Goal: Information Seeking & Learning: Learn about a topic

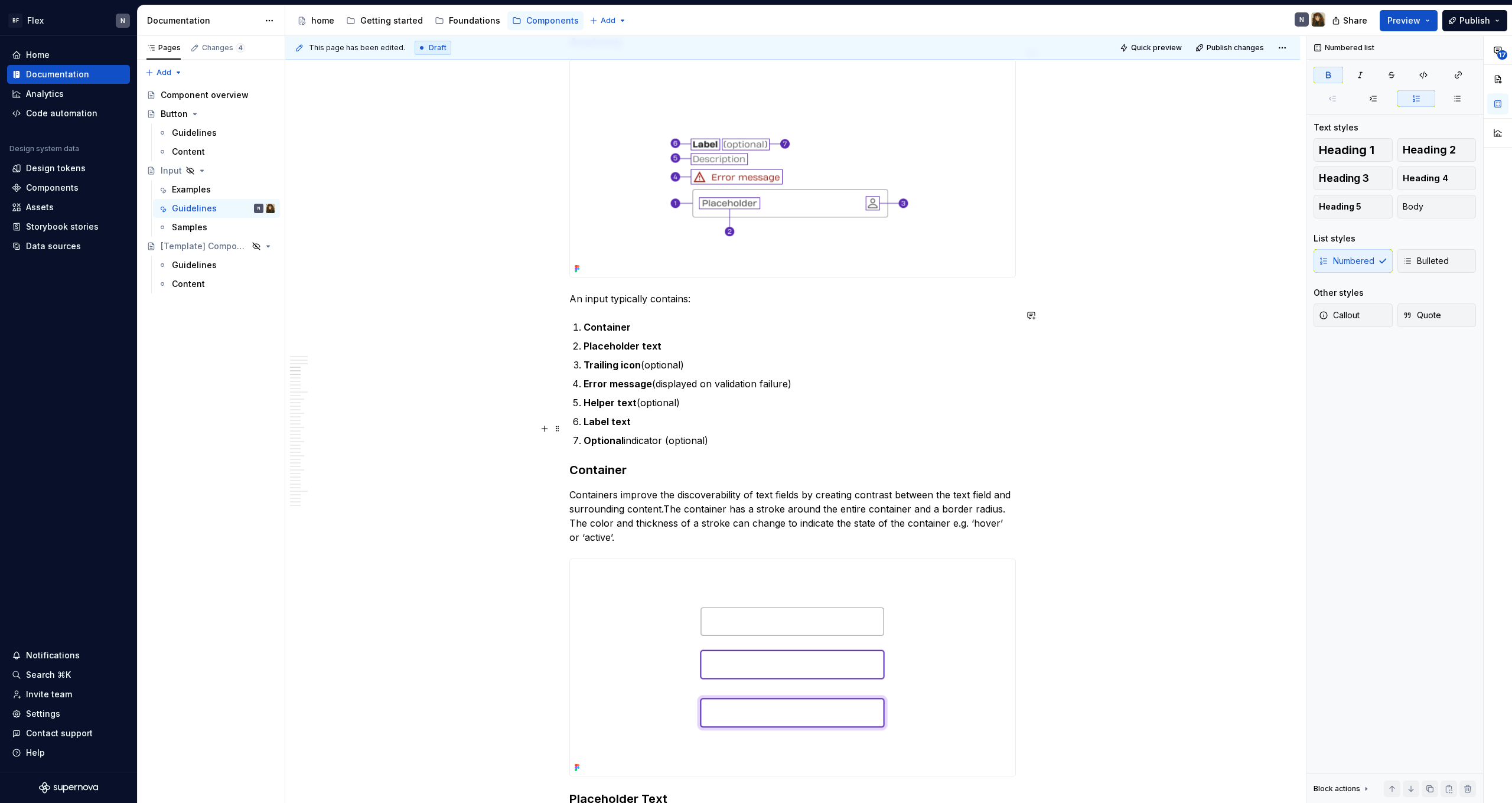
scroll to position [1092, 0]
click at [782, 394] on p "Helper text (optional)" at bounding box center [799, 401] width 432 height 14
click at [787, 376] on p "Error message (displayed on validation failure)" at bounding box center [799, 383] width 432 height 14
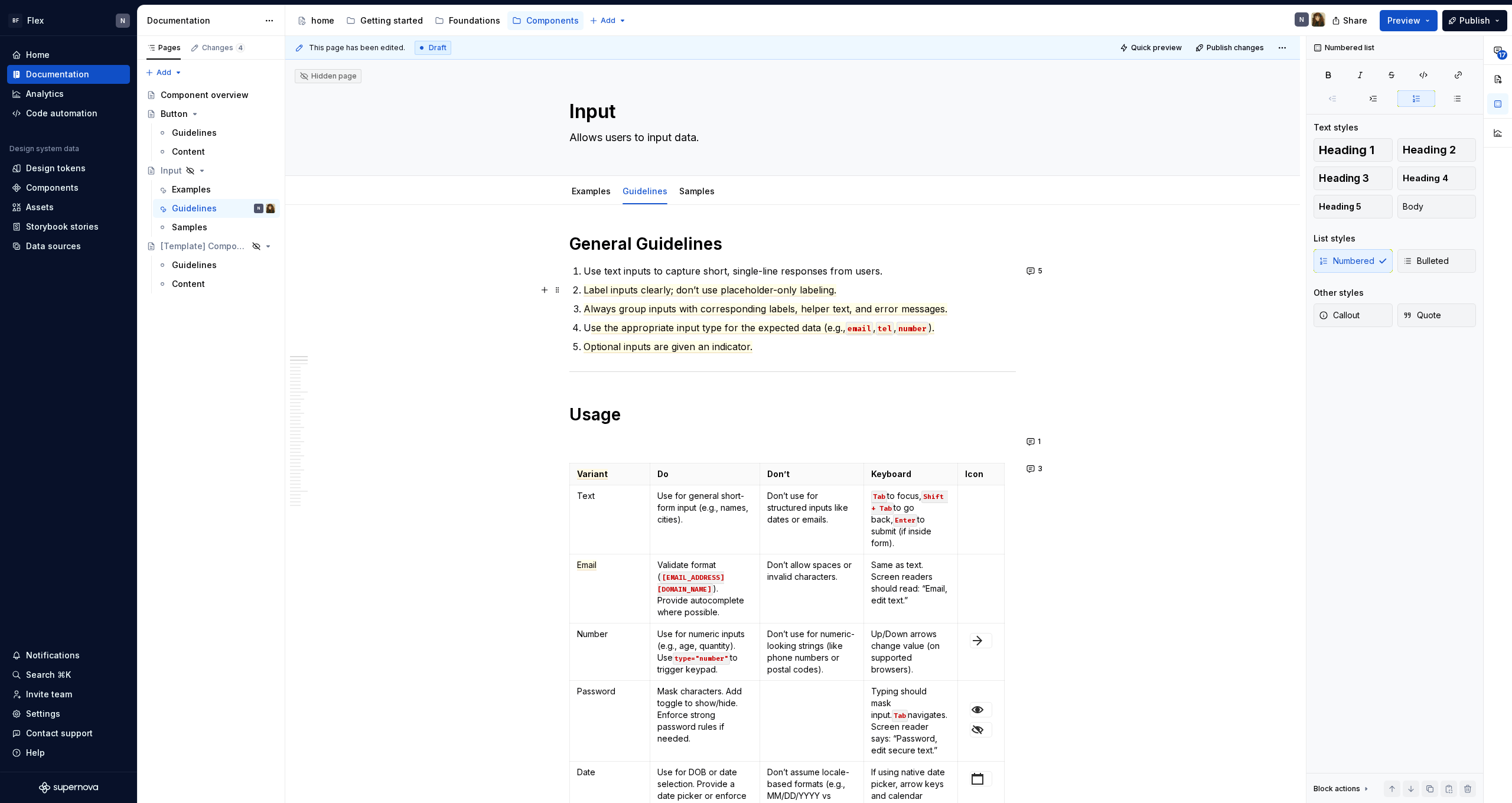
scroll to position [0, 0]
click at [1035, 273] on button "5" at bounding box center [1035, 271] width 25 height 17
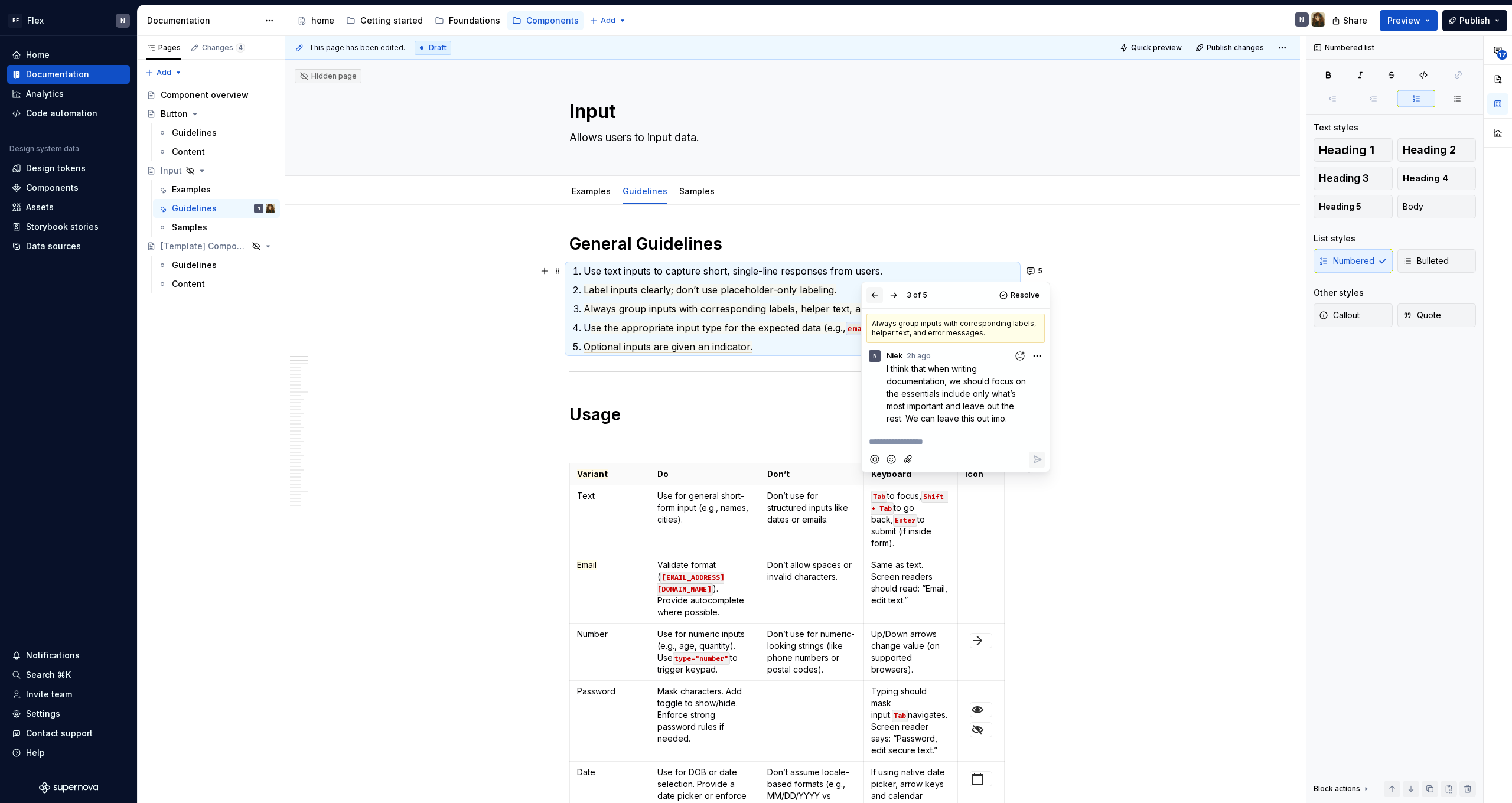
click at [881, 297] on button "button" at bounding box center [875, 295] width 17 height 17
click at [879, 297] on button "button" at bounding box center [875, 295] width 17 height 17
click at [895, 295] on button "button" at bounding box center [894, 295] width 17 height 17
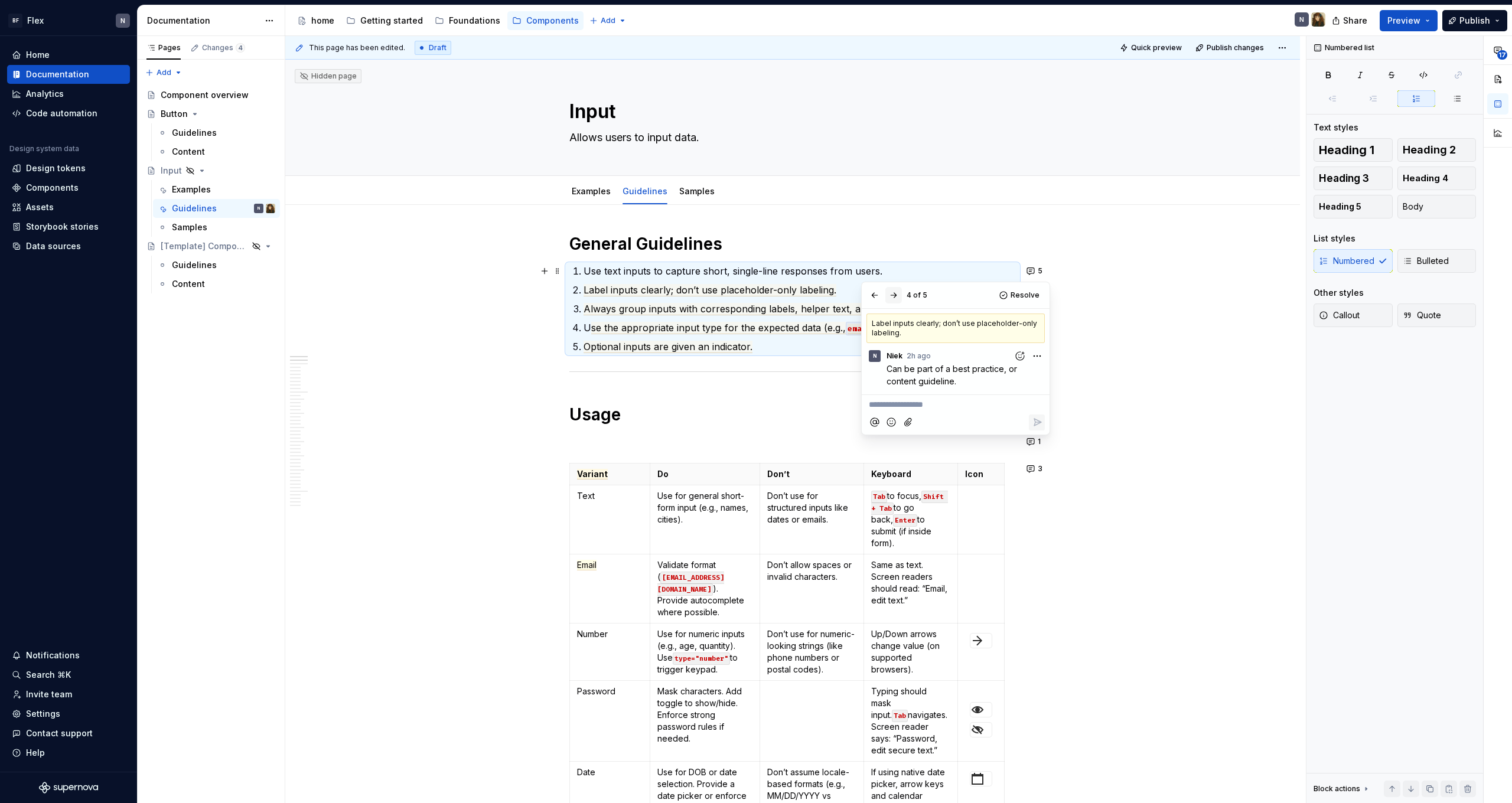
click at [895, 295] on button "button" at bounding box center [894, 295] width 17 height 17
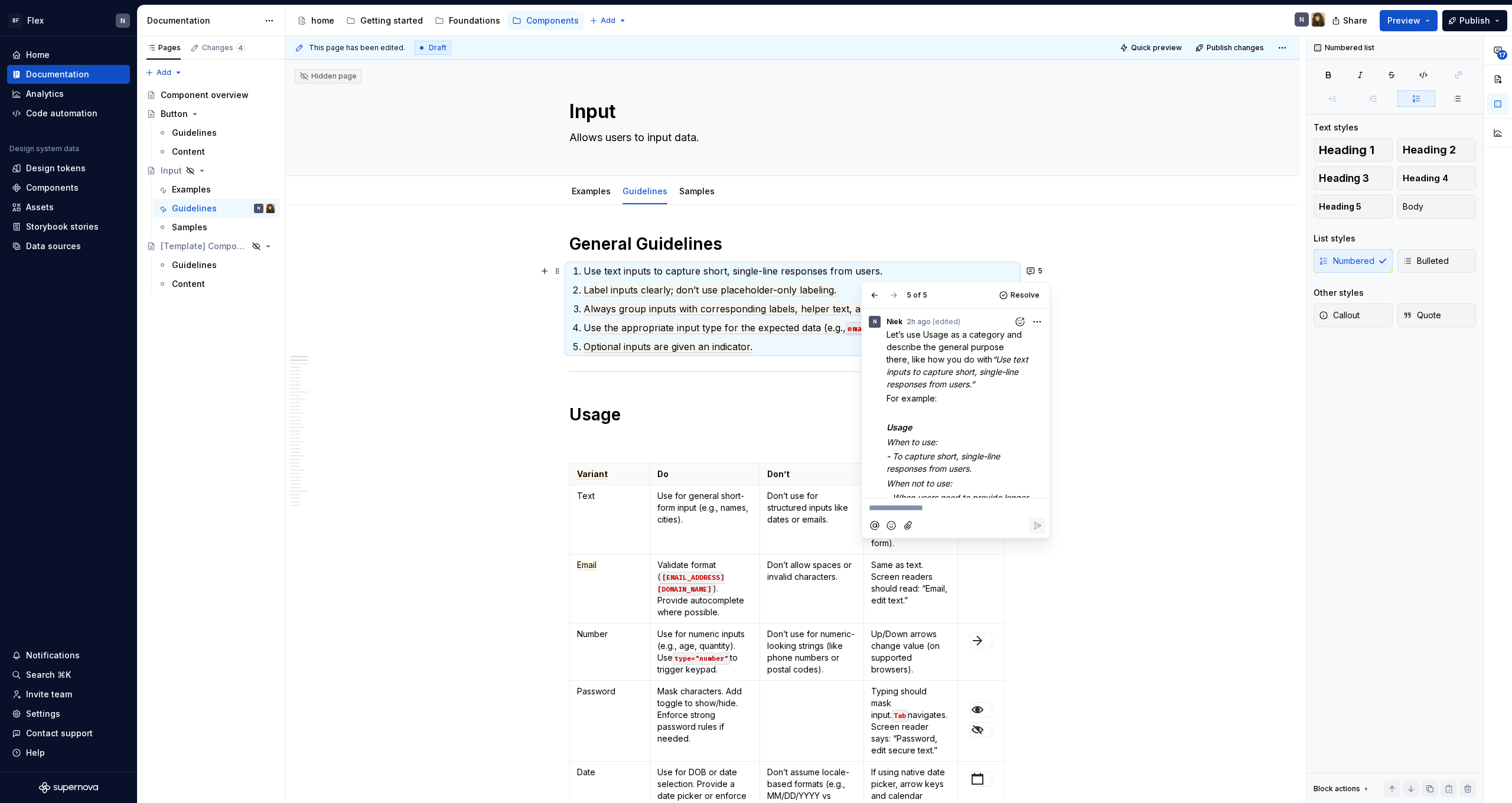
scroll to position [-1, 0]
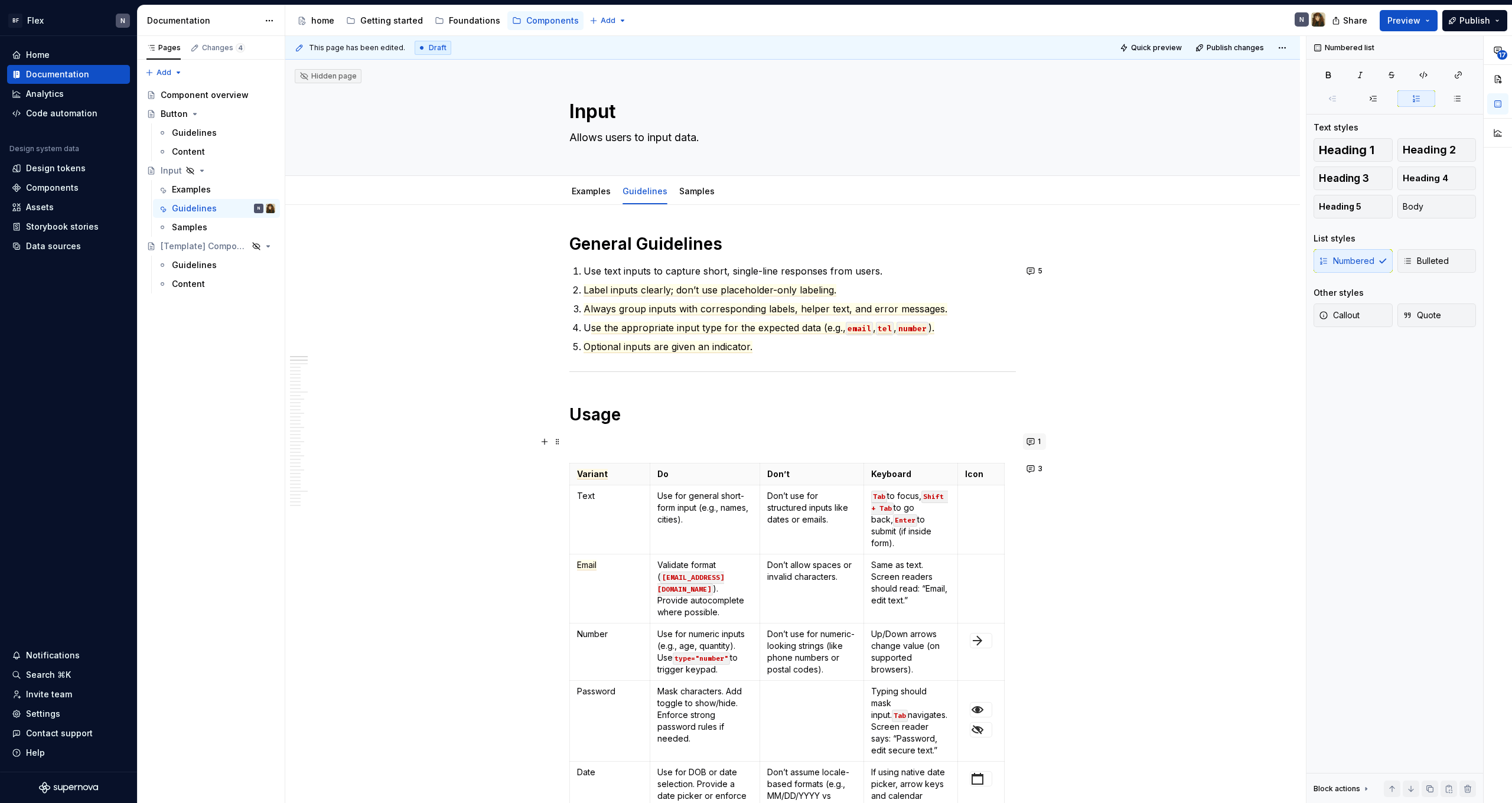
click at [1035, 441] on button "1" at bounding box center [1034, 442] width 23 height 17
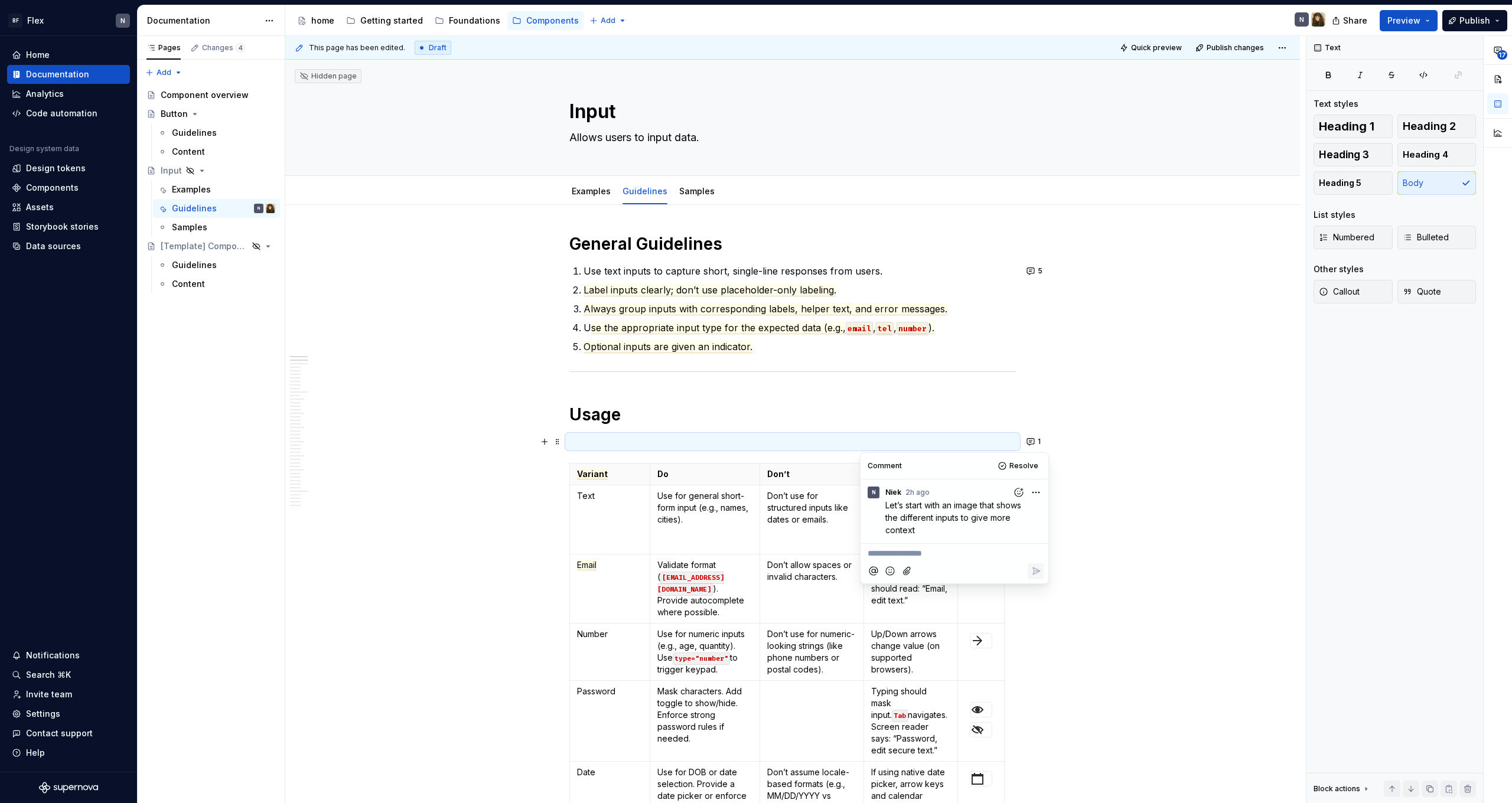
click at [1030, 471] on button "3" at bounding box center [1035, 469] width 25 height 17
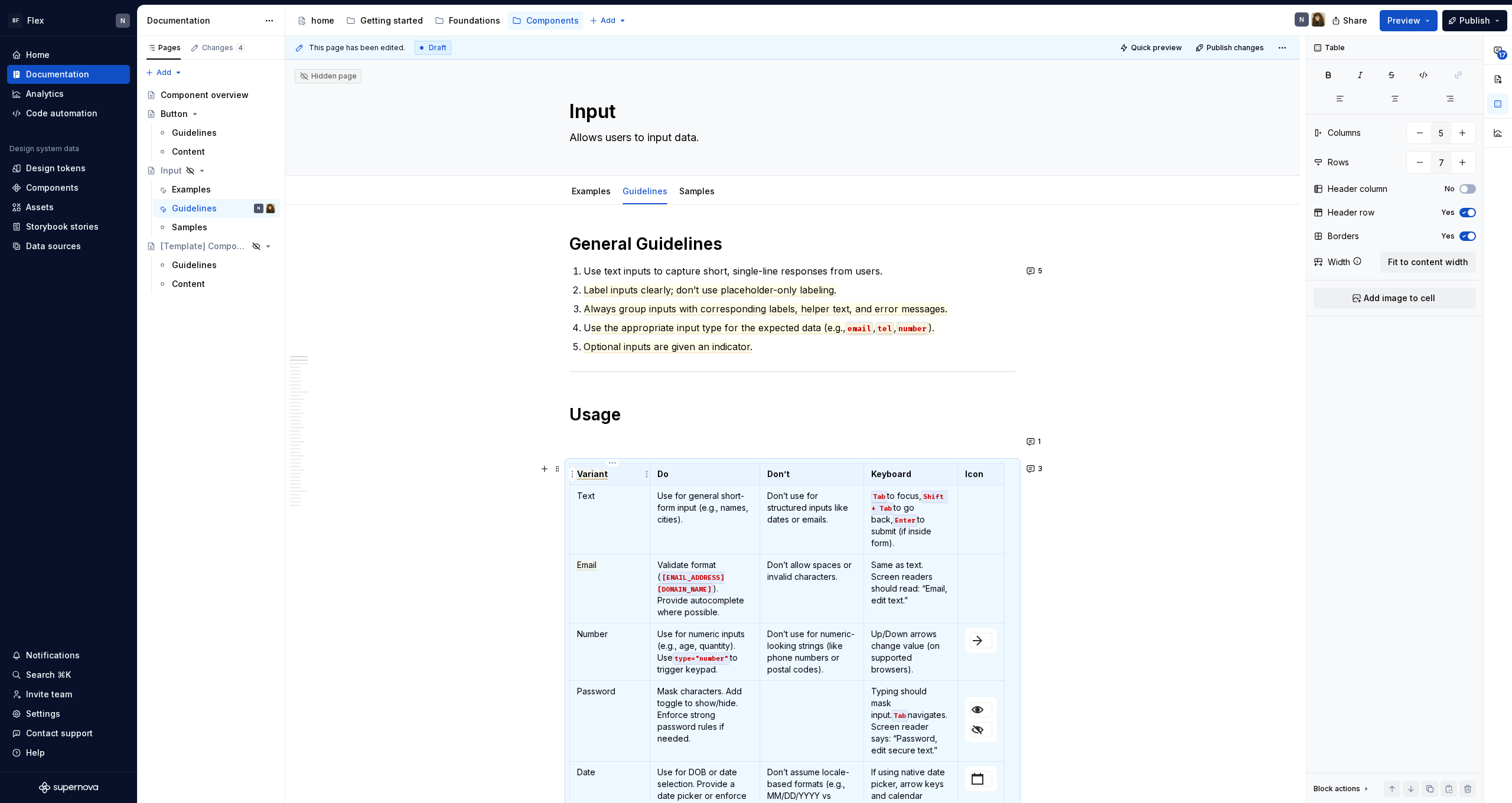
click at [593, 475] on span "Variant" at bounding box center [592, 474] width 31 height 11
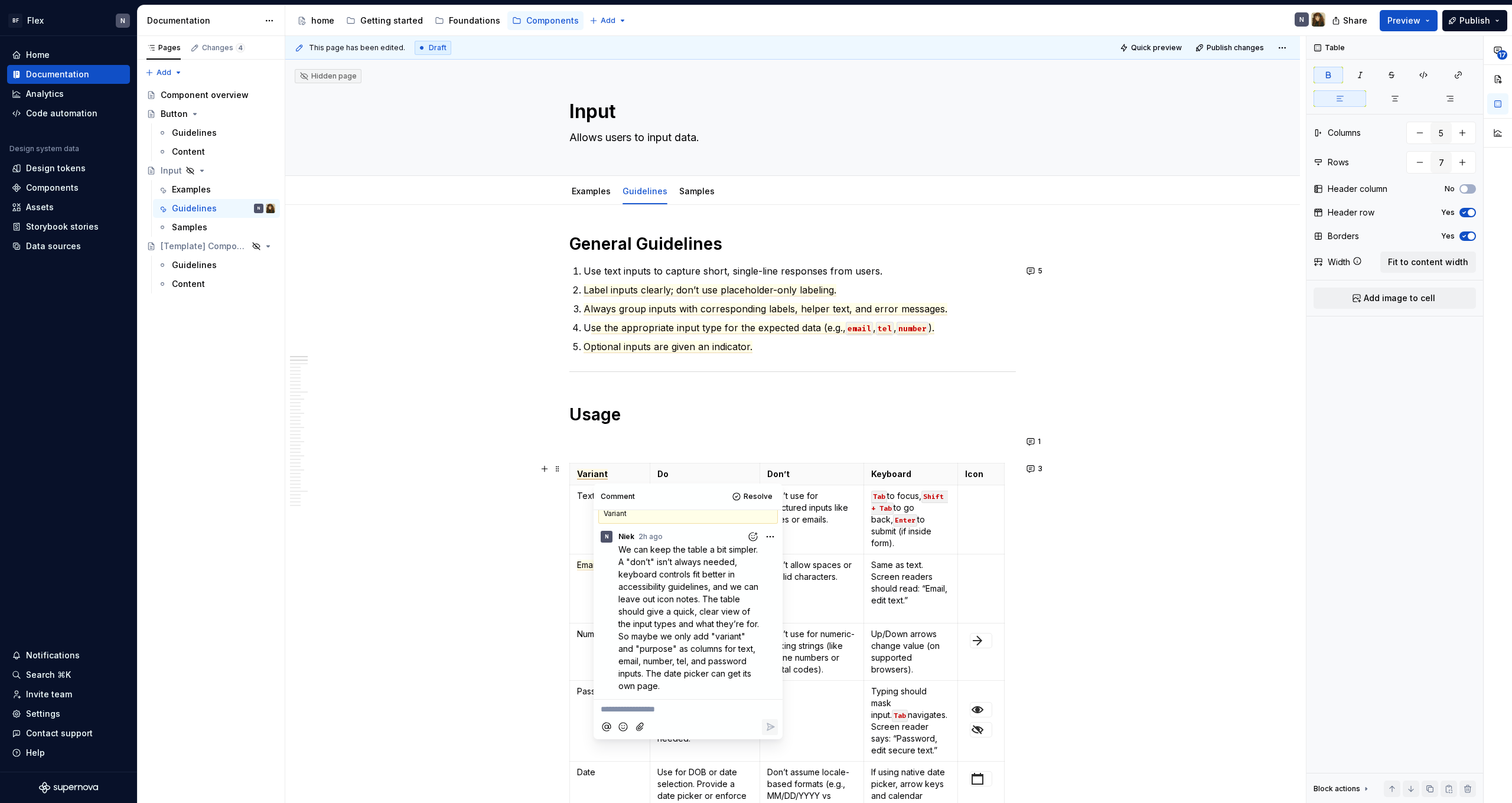
scroll to position [11, 0]
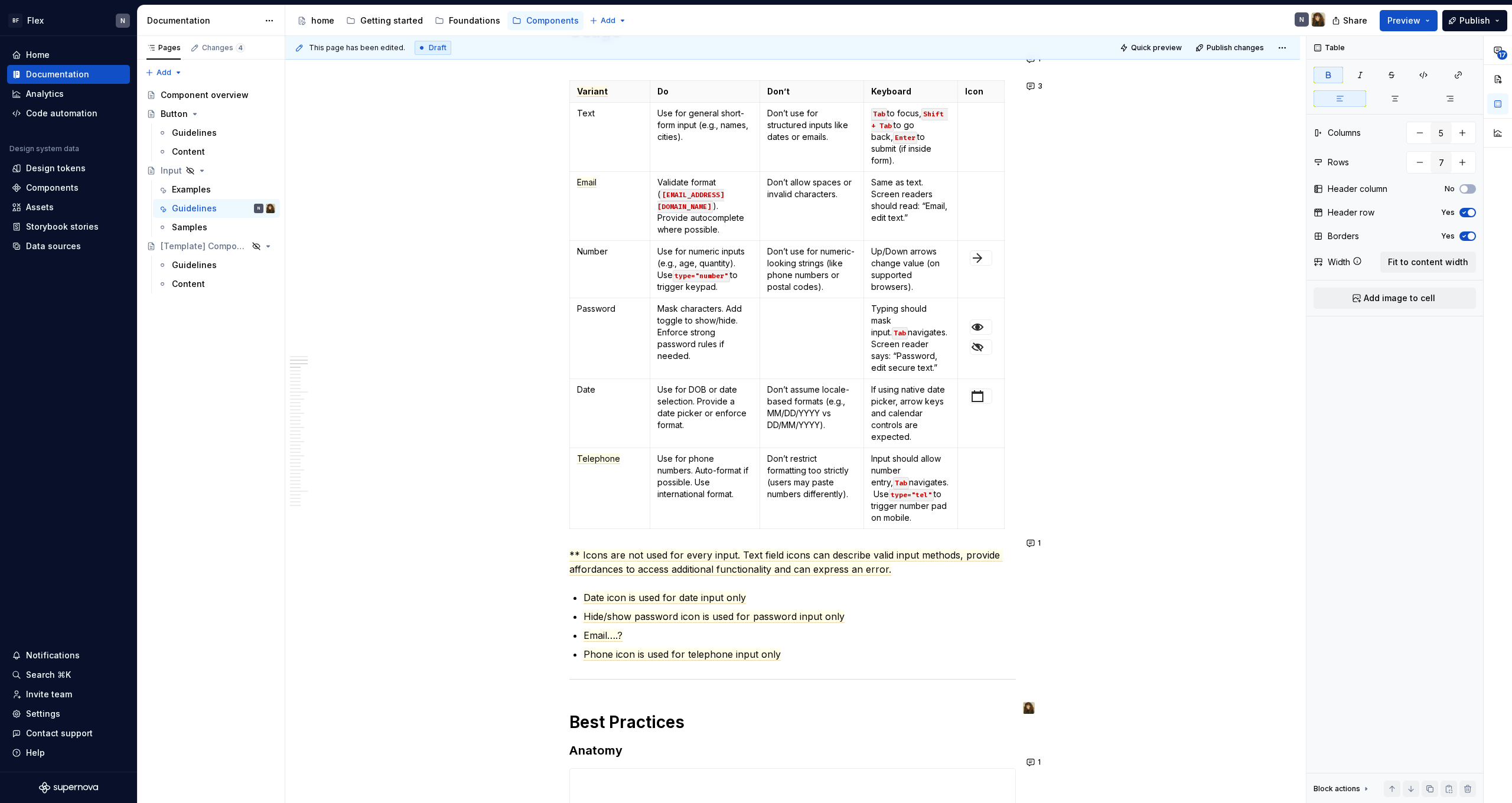
scroll to position [384, 0]
click at [844, 555] on span "** Icons are not used for every input. Text field icons can describe valid inpu…" at bounding box center [786, 561] width 434 height 27
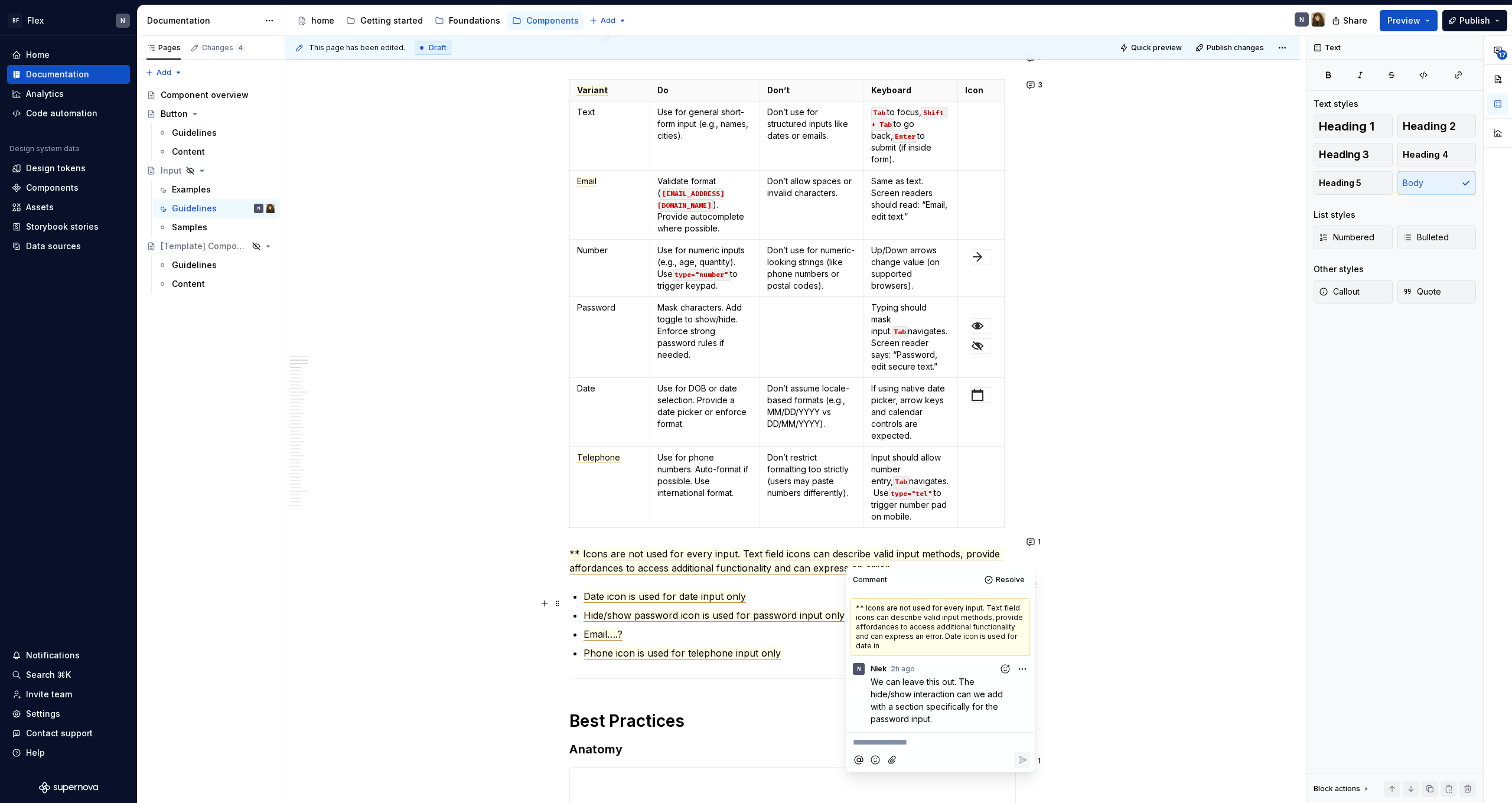
click at [727, 609] on span "Hide/show password icon is used for password input only" at bounding box center [713, 615] width 261 height 13
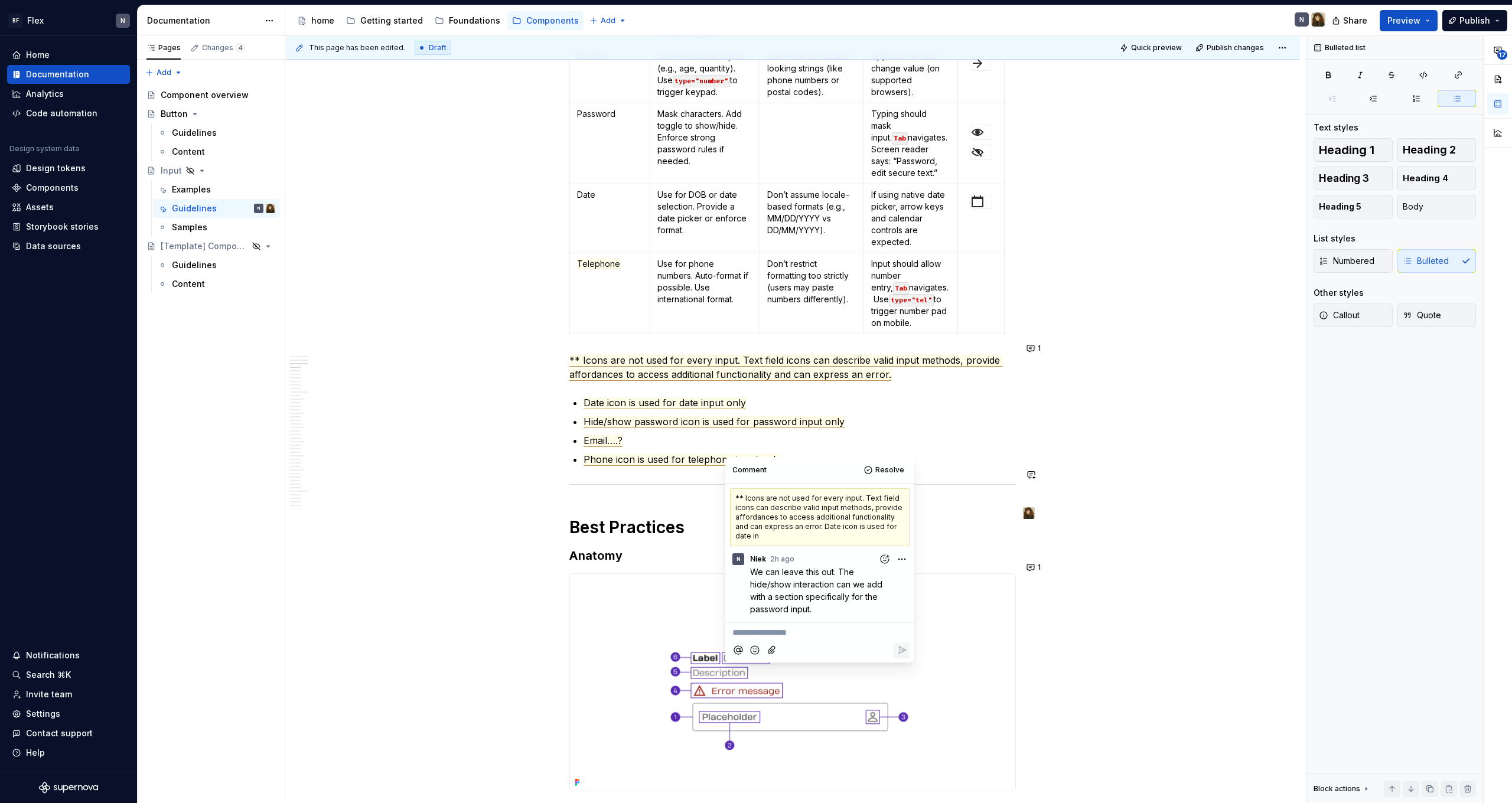
scroll to position [582, 0]
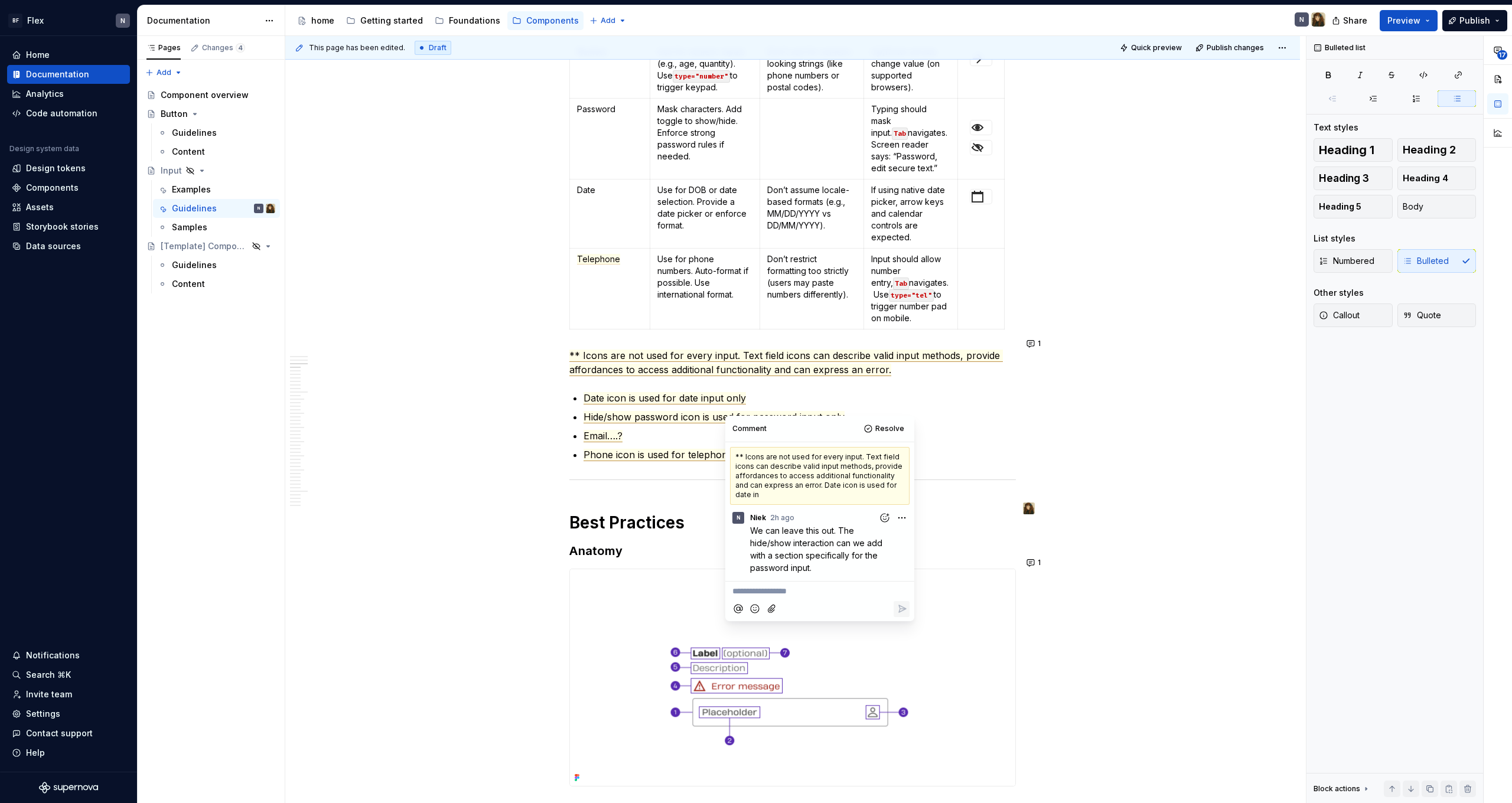
click at [641, 449] on span "Phone icon is used for telephone input only" at bounding box center [681, 455] width 197 height 13
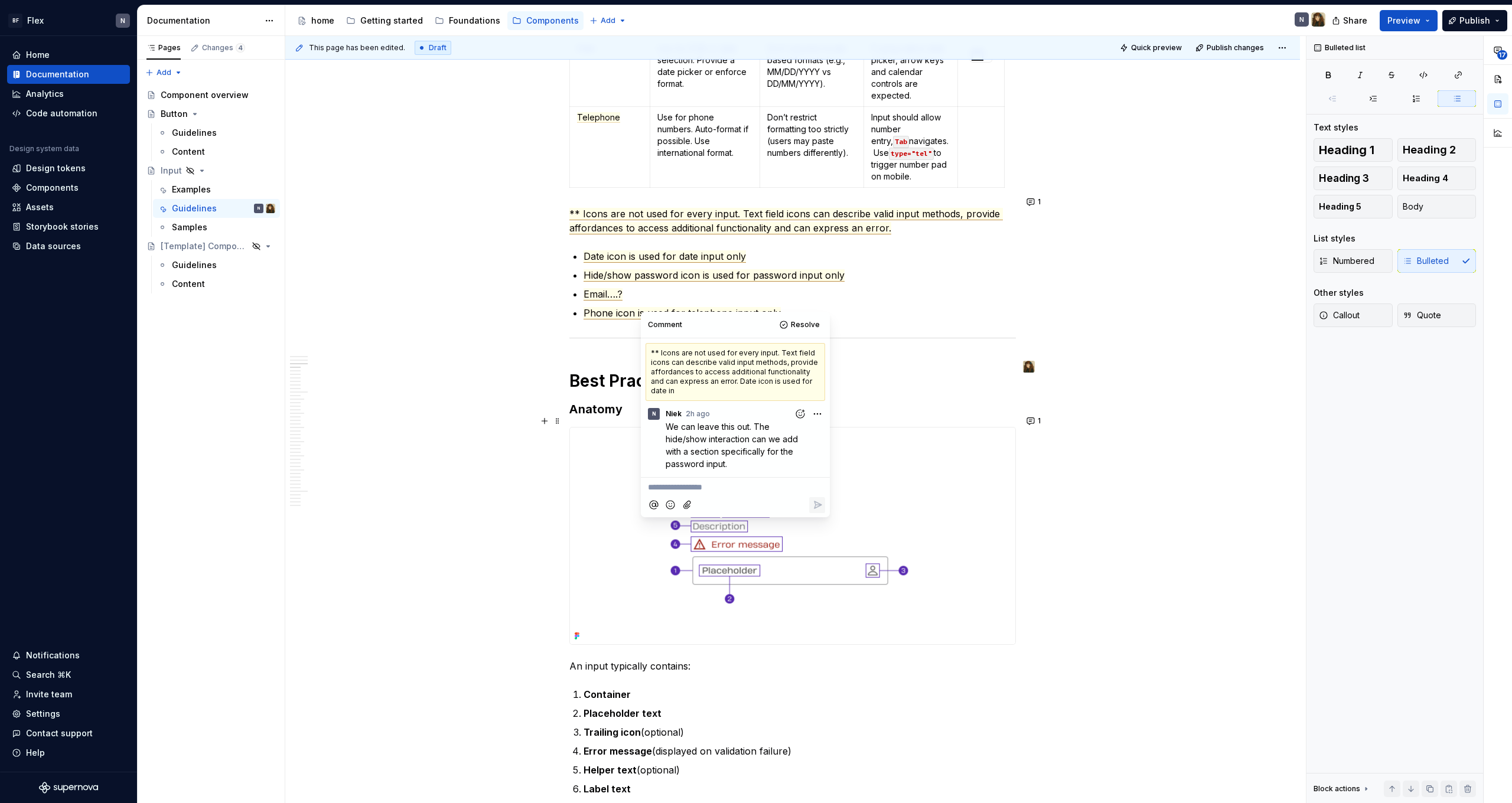
scroll to position [727, 0]
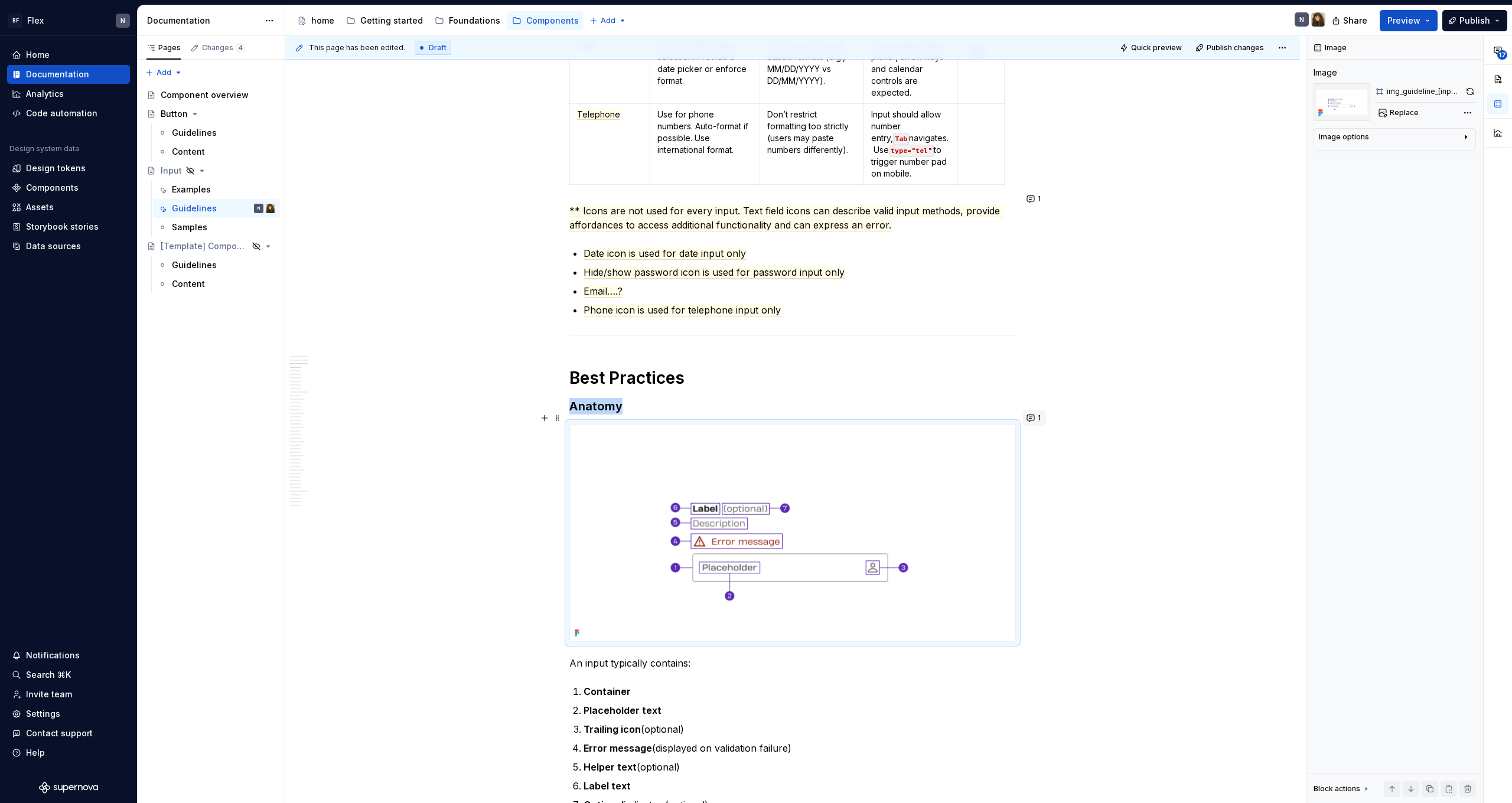
click at [1031, 418] on button "1" at bounding box center [1034, 419] width 23 height 17
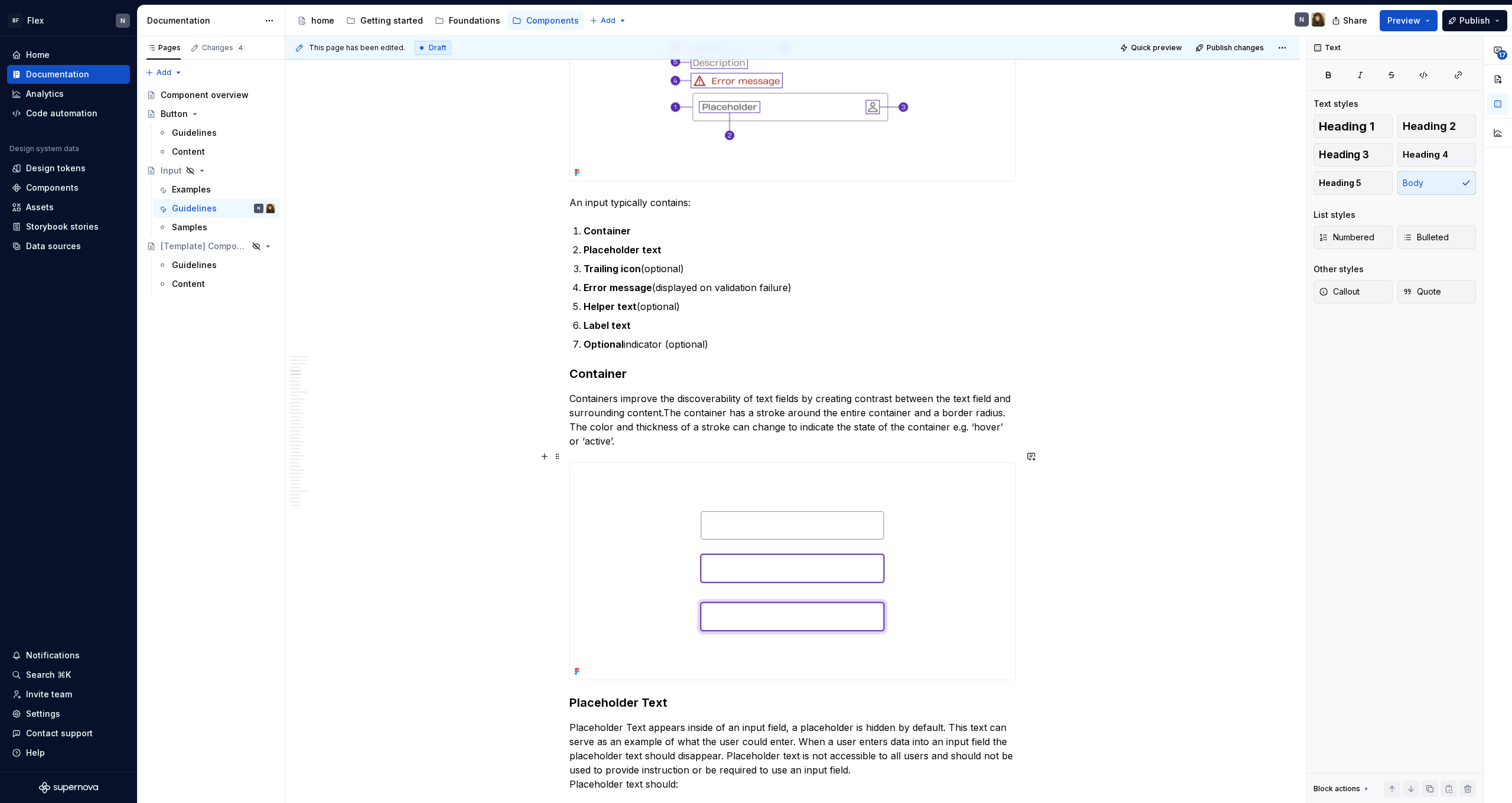
scroll to position [1191, 0]
click at [672, 416] on p "Containers improve the discoverability of text fields by creating contrast betw…" at bounding box center [793, 417] width 446 height 57
click at [863, 402] on p "Containers improve the discoverability of text fields by creating contrast betw…" at bounding box center [793, 417] width 446 height 57
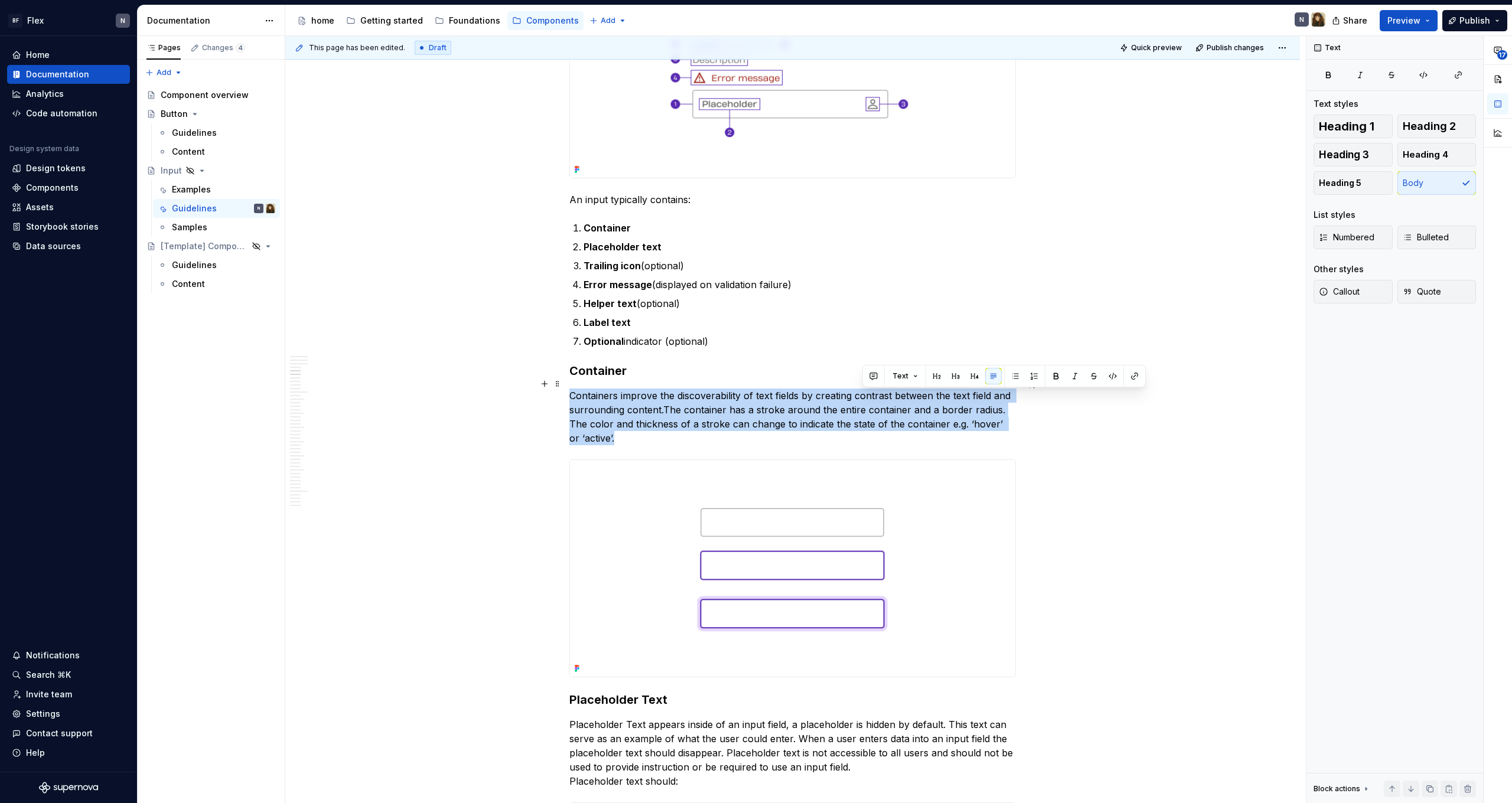
click at [863, 402] on p "Containers improve the discoverability of text fields by creating contrast betw…" at bounding box center [793, 417] width 446 height 57
click at [863, 426] on p "Containers improve the discoverability of text fields by creating contrast betw…" at bounding box center [793, 417] width 446 height 57
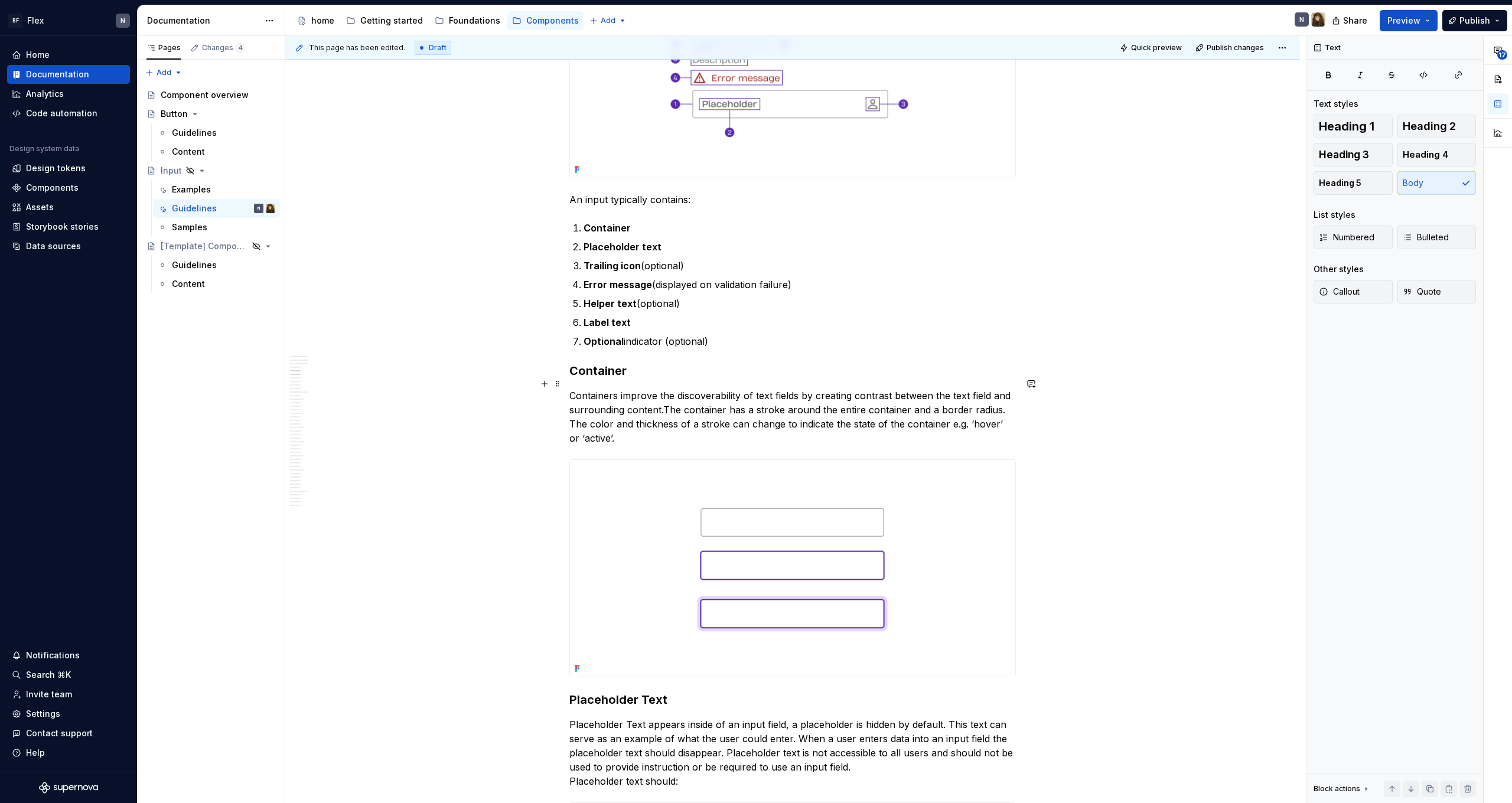
click at [863, 426] on p "Containers improve the discoverability of text fields by creating contrast betw…" at bounding box center [793, 417] width 446 height 57
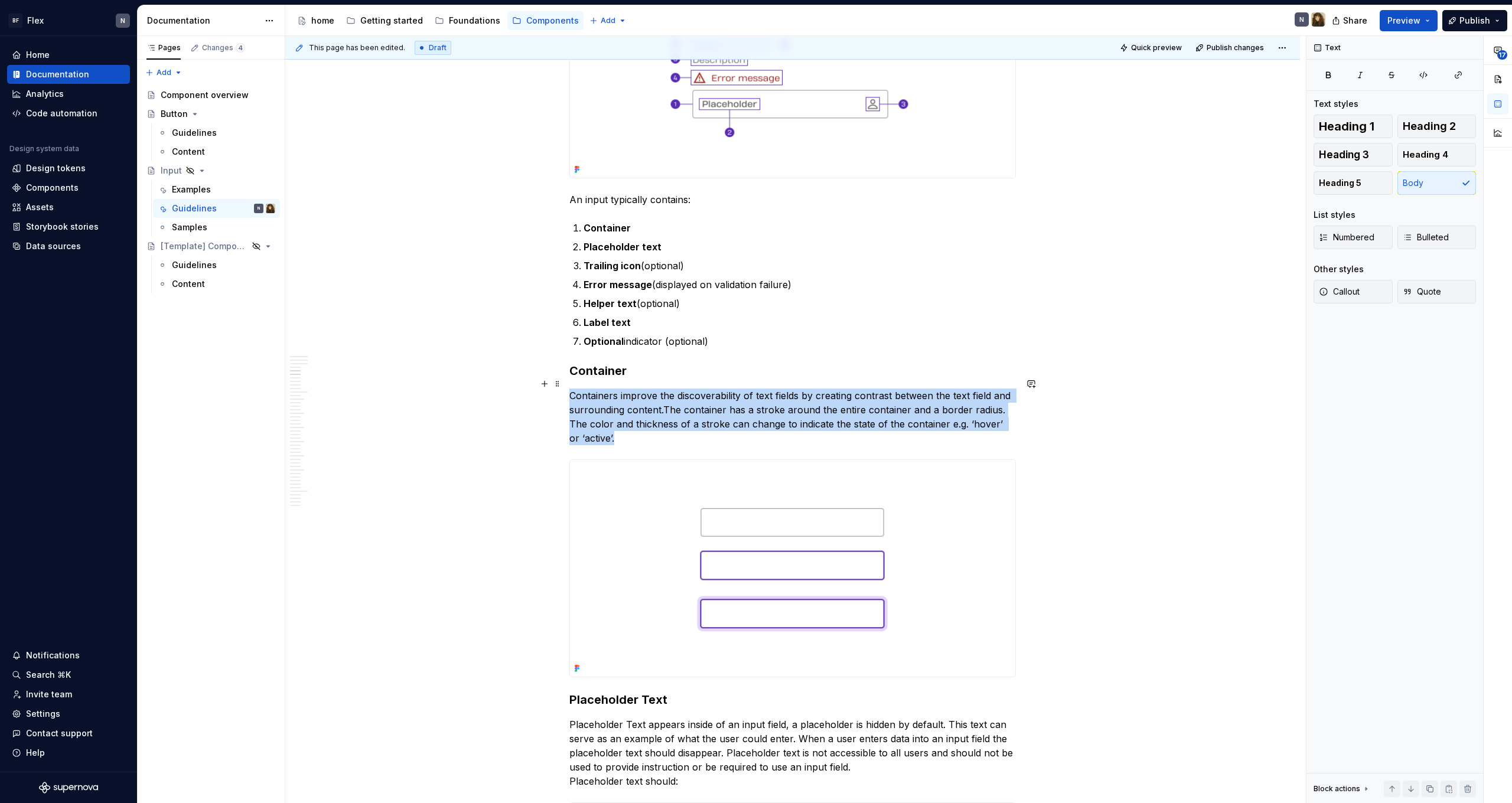
click at [863, 426] on p "Containers improve the discoverability of text fields by creating contrast betw…" at bounding box center [793, 417] width 446 height 57
click at [900, 426] on p "Containers improve the discoverability of text fields by creating contrast betw…" at bounding box center [793, 417] width 446 height 57
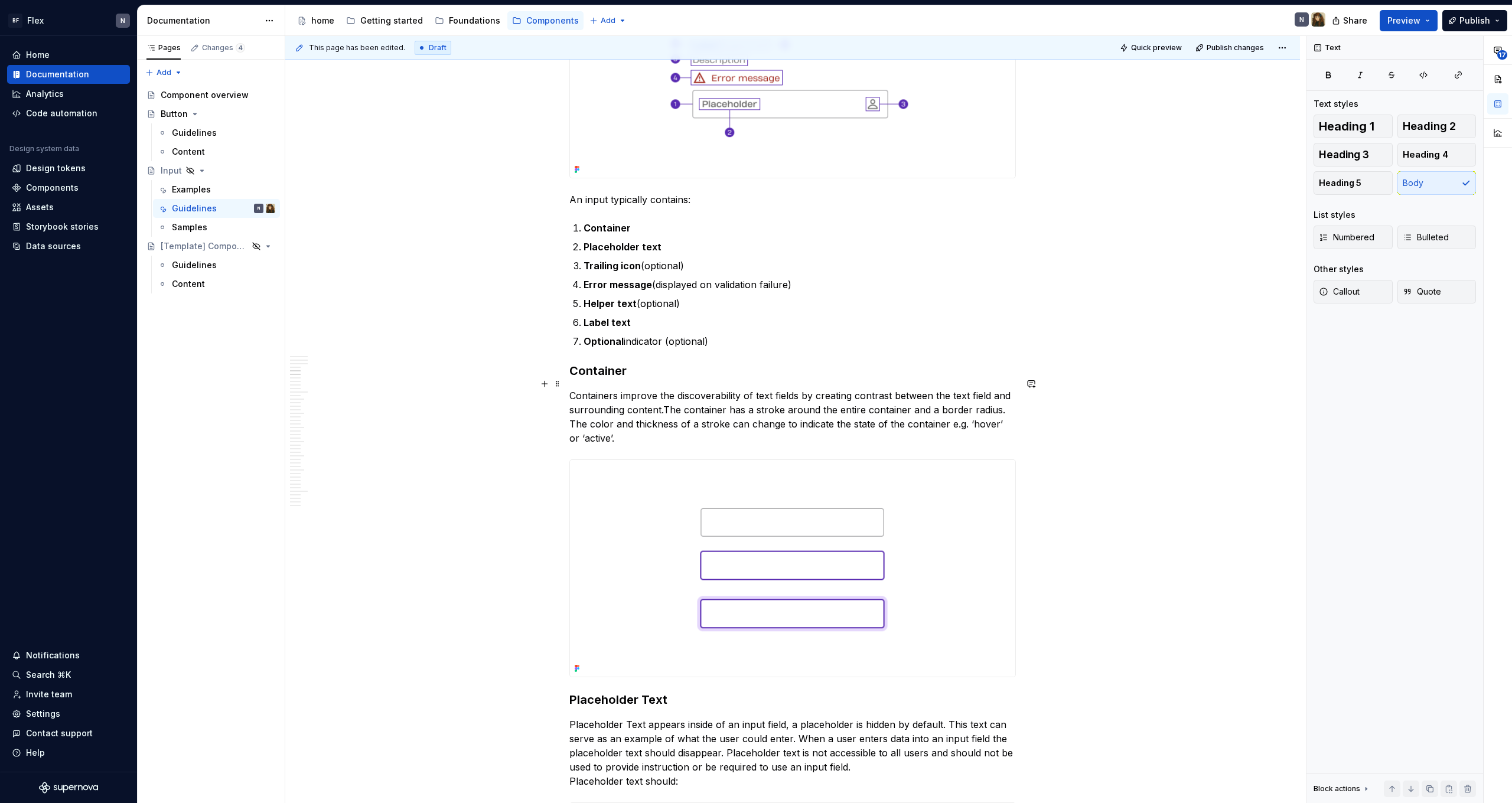
click at [900, 426] on p "Containers improve the discoverability of text fields by creating contrast betw…" at bounding box center [793, 417] width 446 height 57
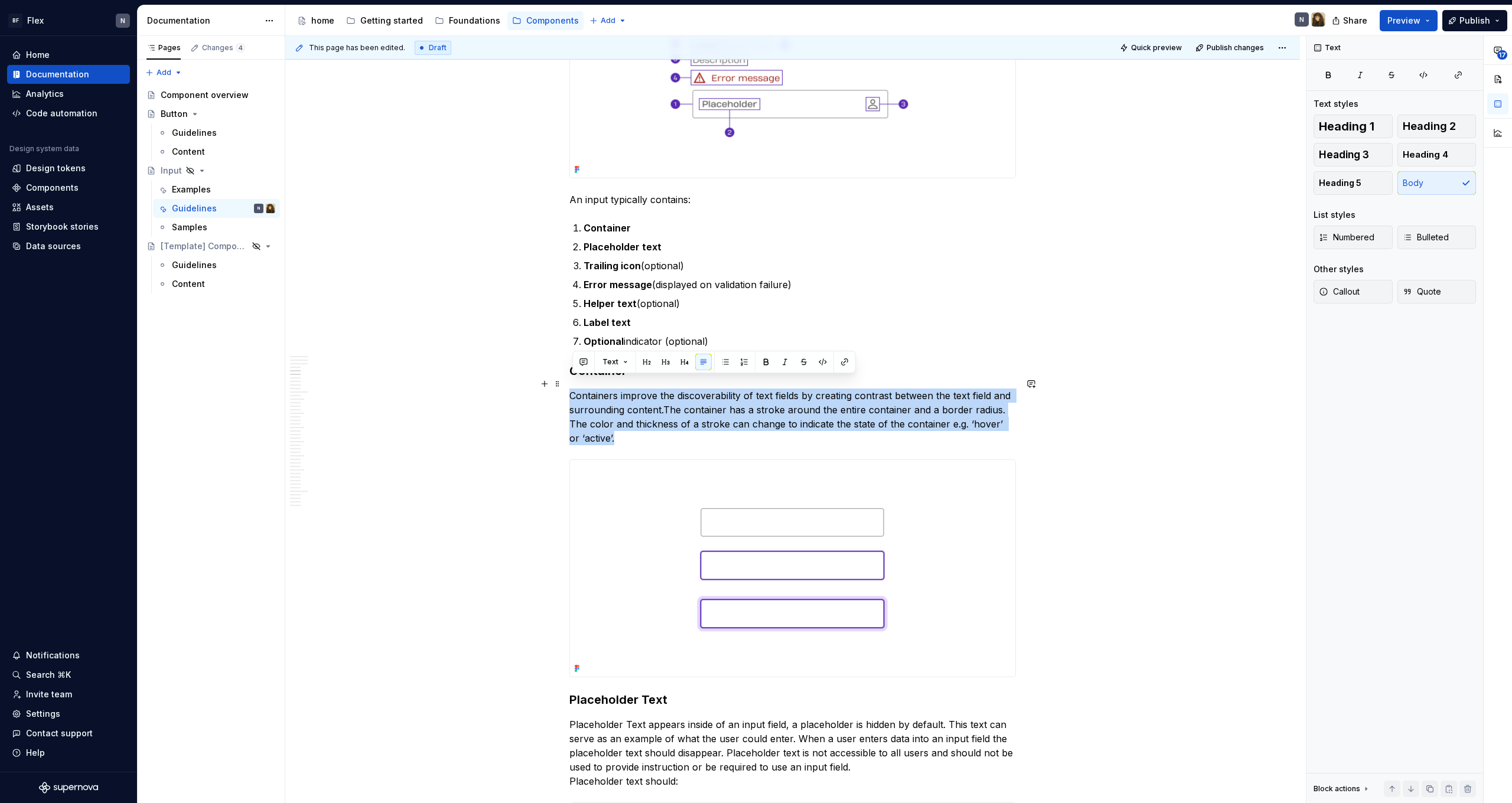
click at [900, 426] on p "Containers improve the discoverability of text fields by creating contrast betw…" at bounding box center [793, 417] width 446 height 57
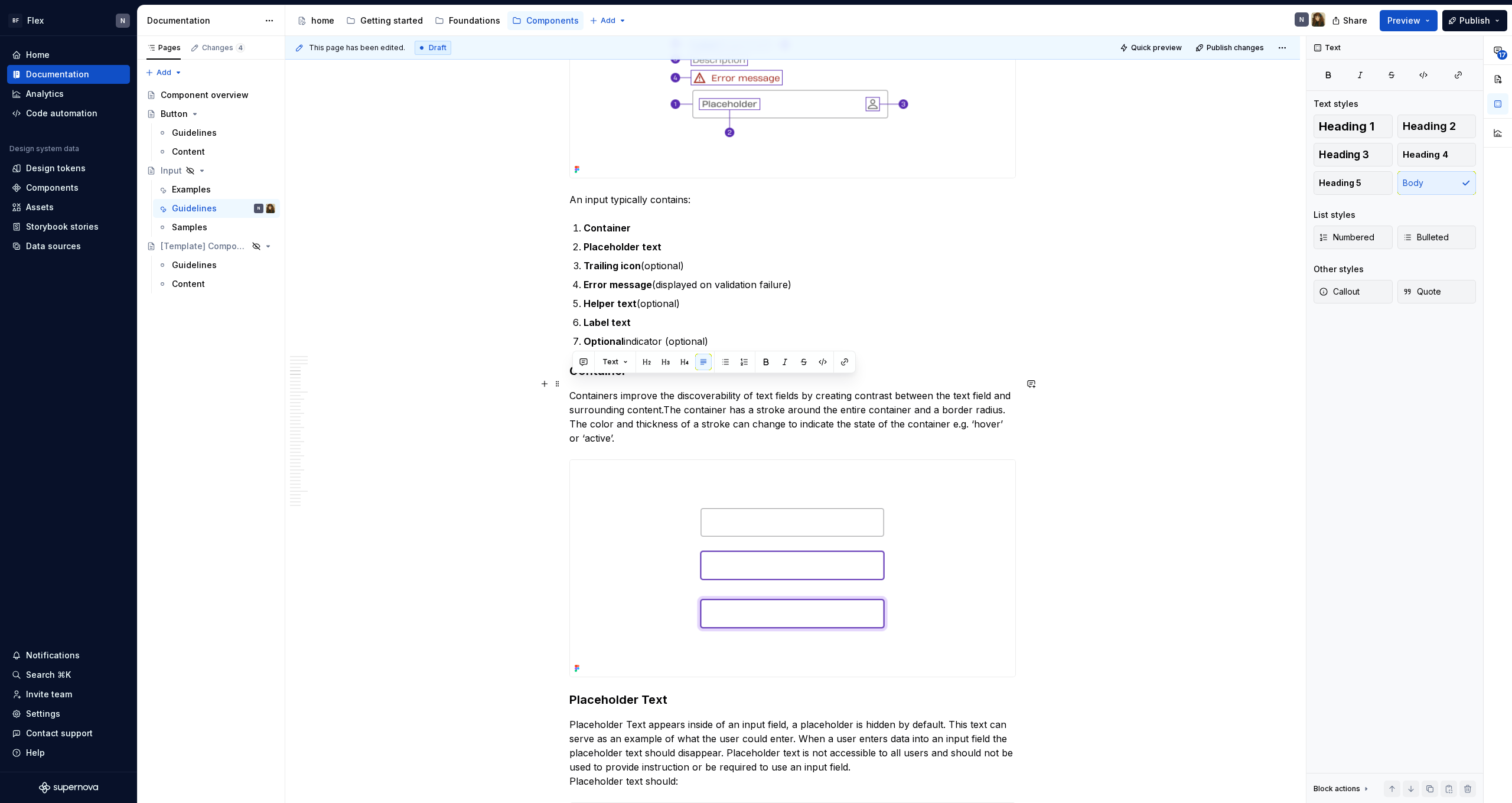
click at [900, 426] on p "Containers improve the discoverability of text fields by creating contrast betw…" at bounding box center [793, 417] width 446 height 57
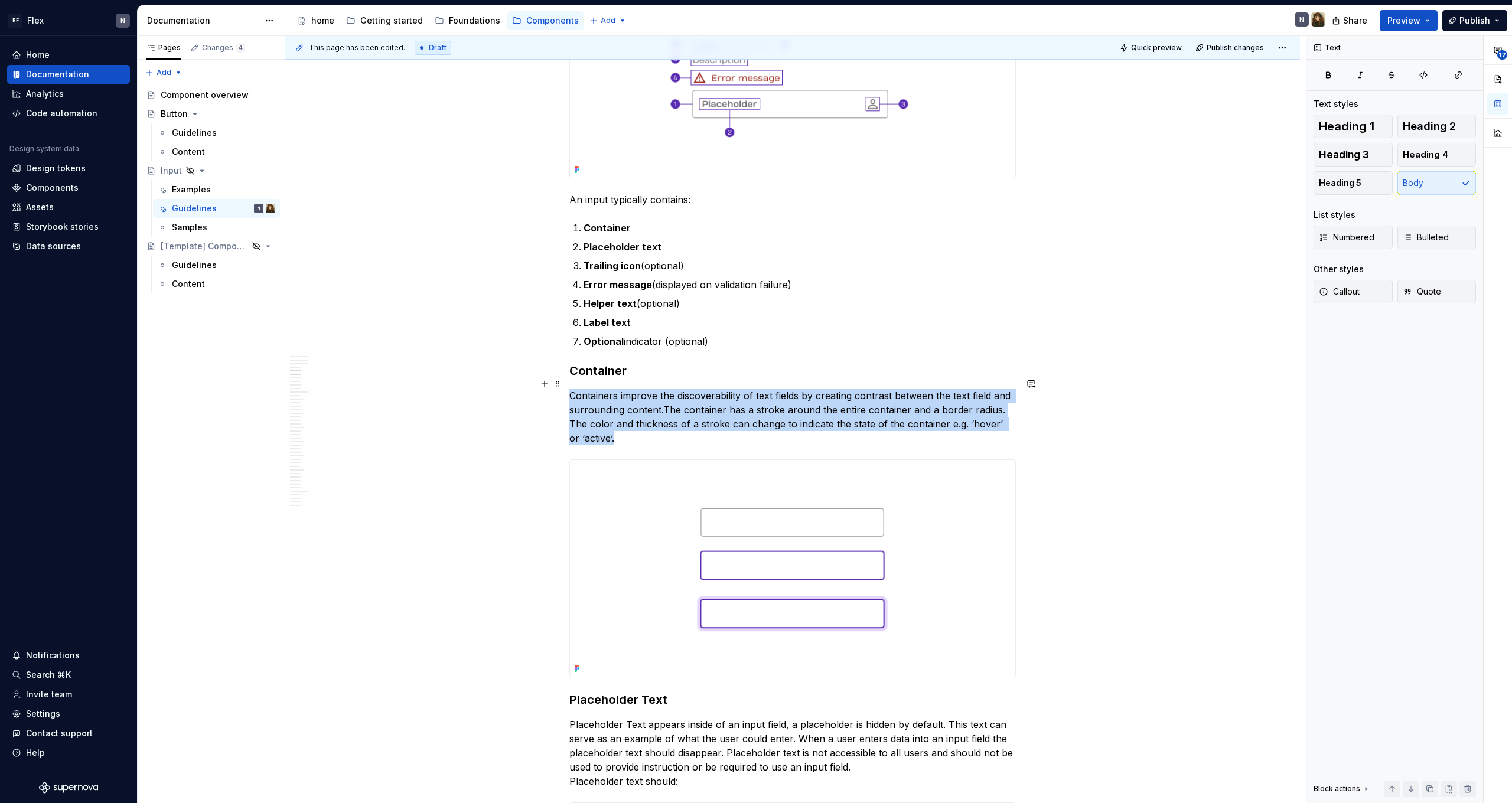
click at [900, 426] on p "Containers improve the discoverability of text fields by creating contrast betw…" at bounding box center [793, 417] width 446 height 57
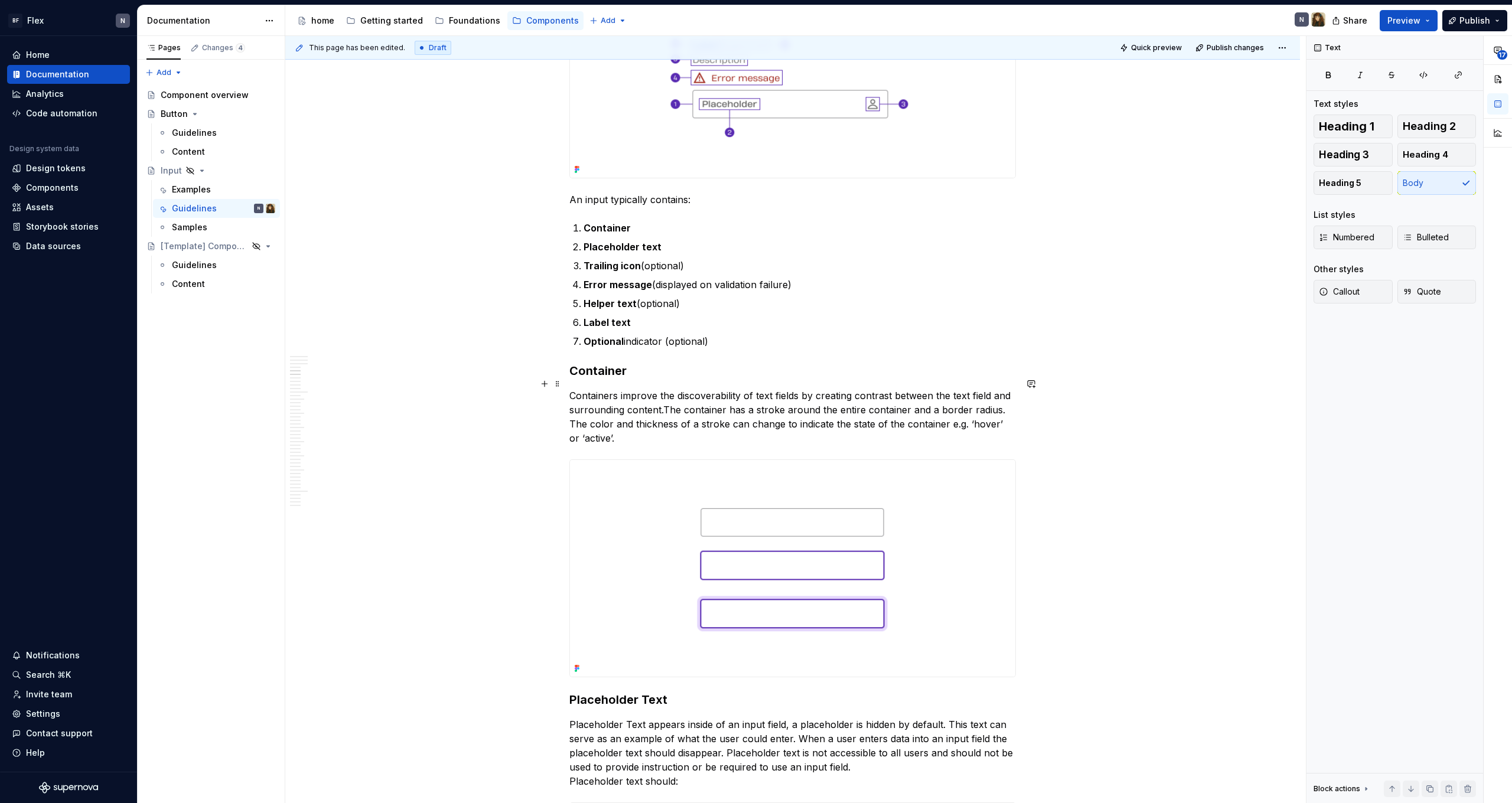
click at [883, 395] on p "Containers improve the discoverability of text fields by creating contrast betw…" at bounding box center [793, 417] width 446 height 57
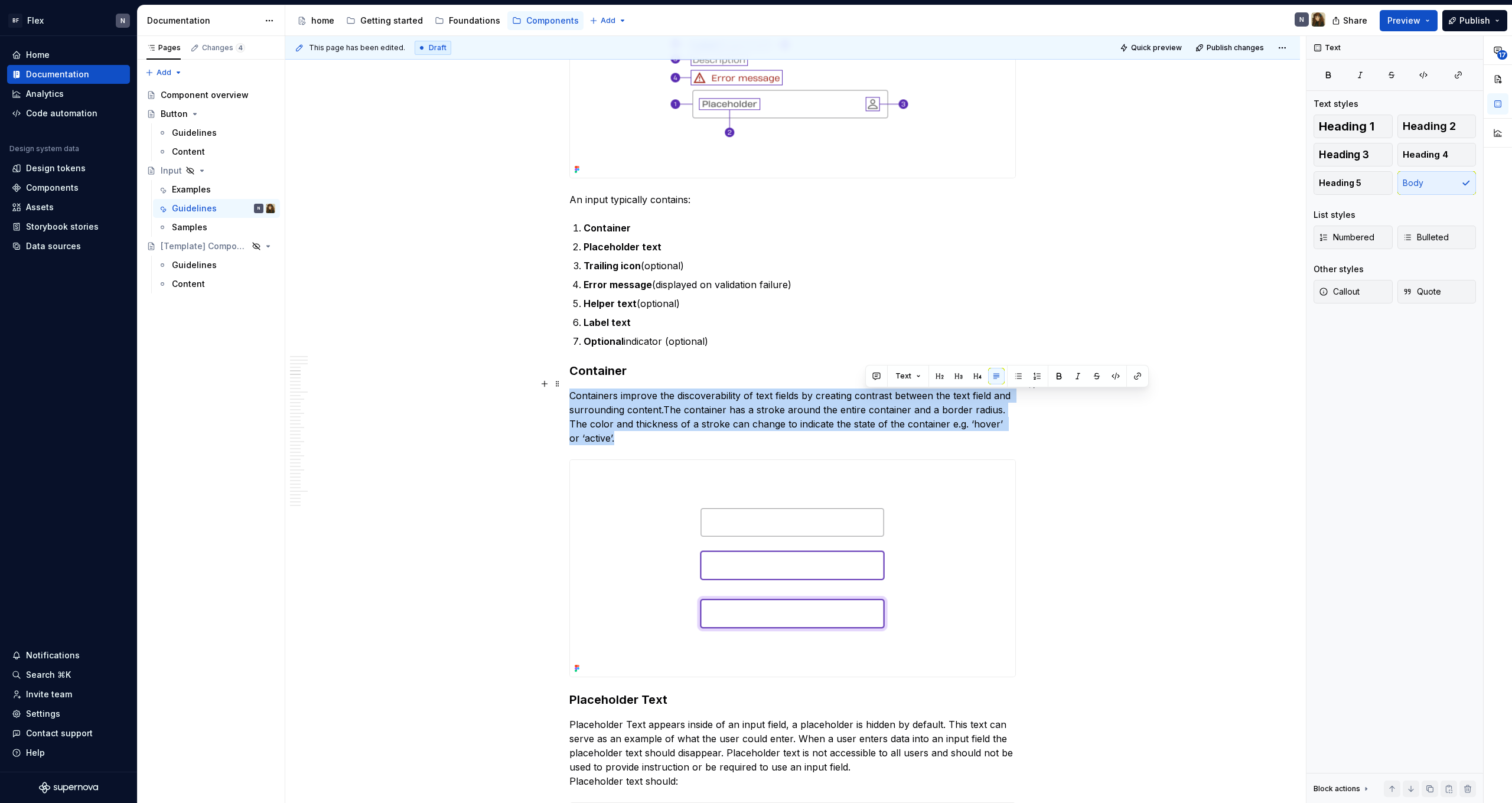
click at [883, 395] on p "Containers improve the discoverability of text fields by creating contrast betw…" at bounding box center [793, 417] width 446 height 57
click at [883, 422] on p "Containers improve the discoverability of text fields by creating contrast betw…" at bounding box center [793, 417] width 446 height 57
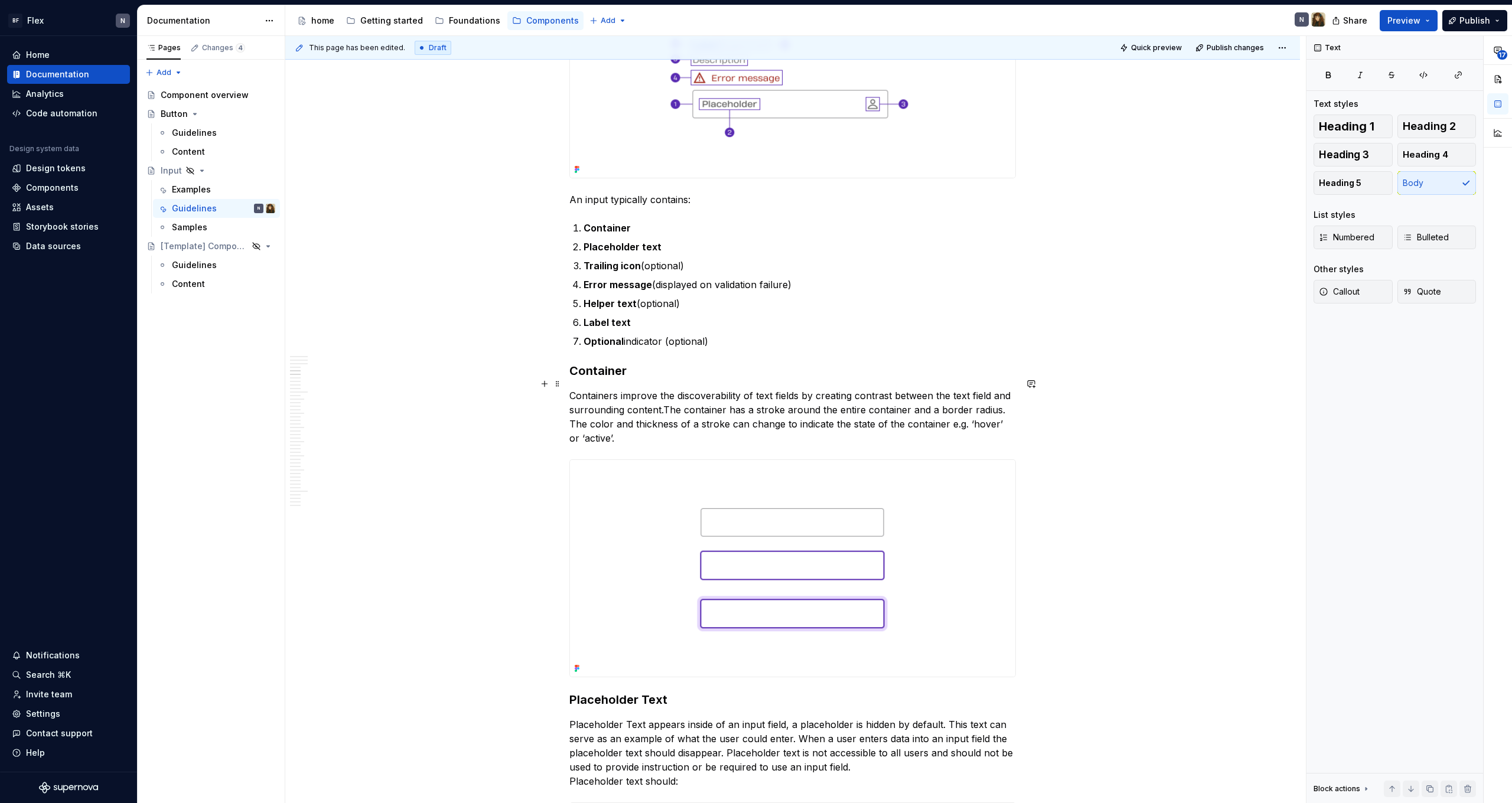
click at [883, 422] on p "Containers improve the discoverability of text fields by creating contrast betw…" at bounding box center [793, 417] width 446 height 57
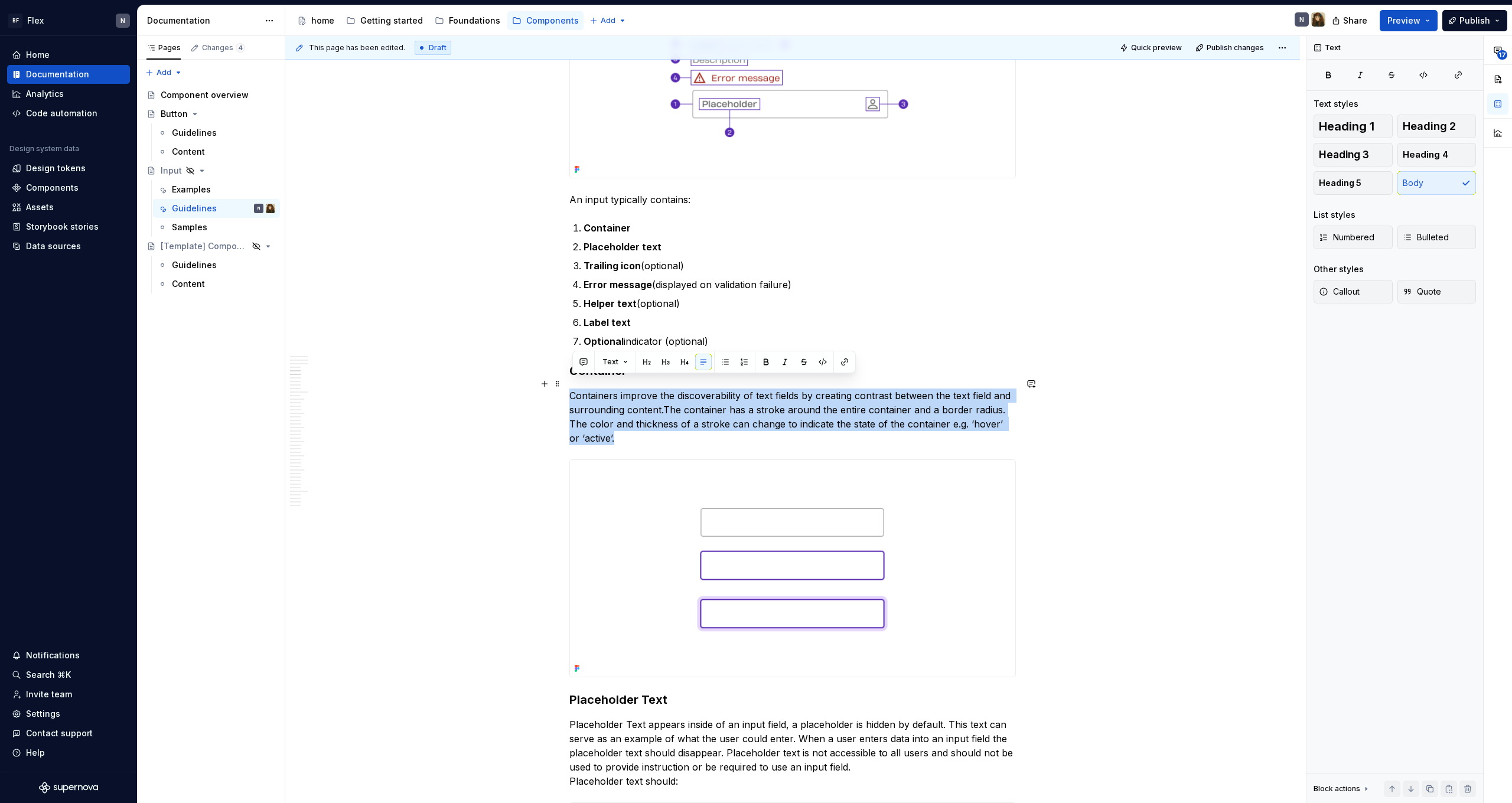
click at [883, 422] on p "Containers improve the discoverability of text fields by creating contrast betw…" at bounding box center [793, 417] width 446 height 57
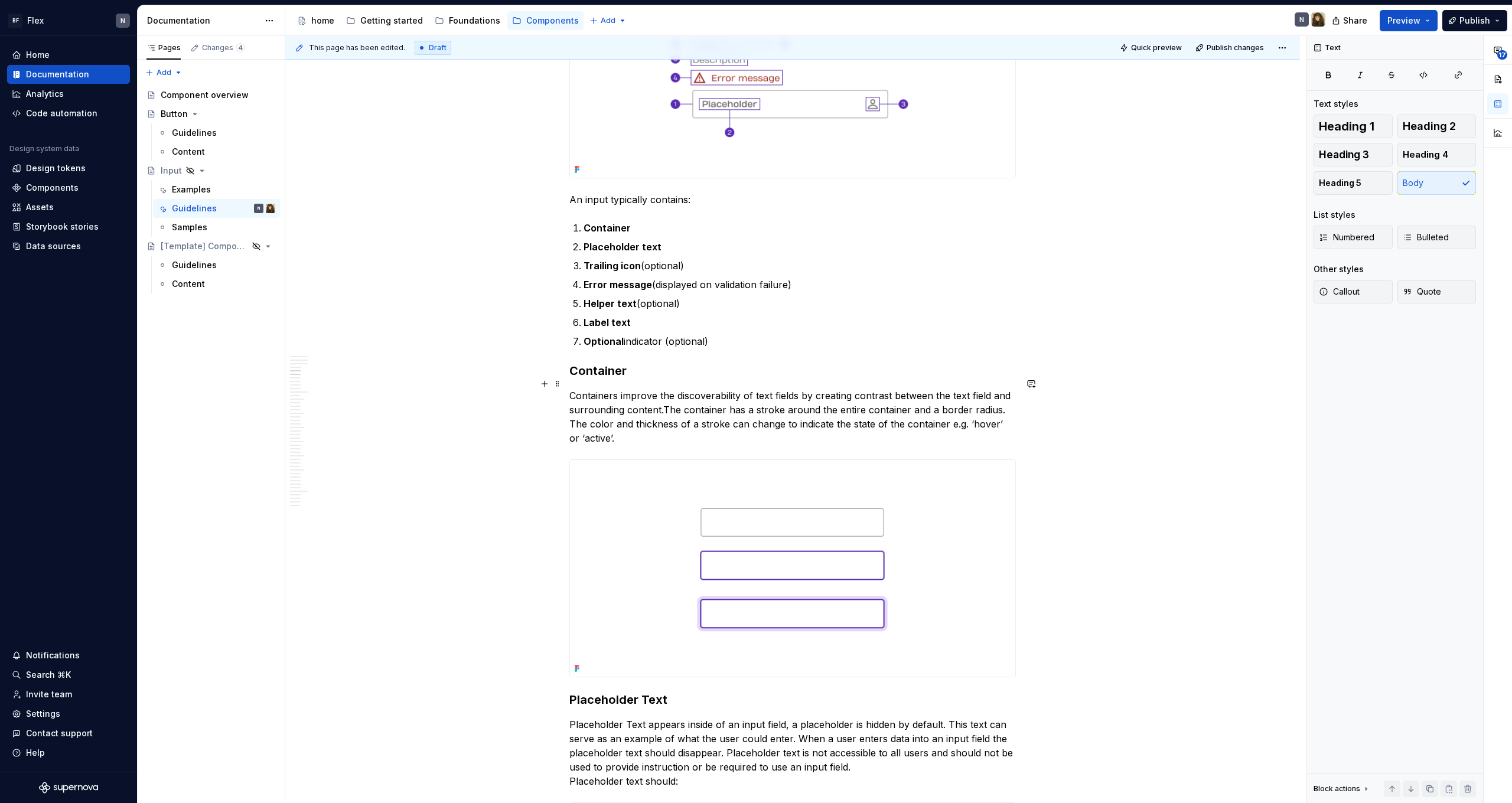
click at [883, 422] on p "Containers improve the discoverability of text fields by creating contrast betw…" at bounding box center [793, 417] width 446 height 57
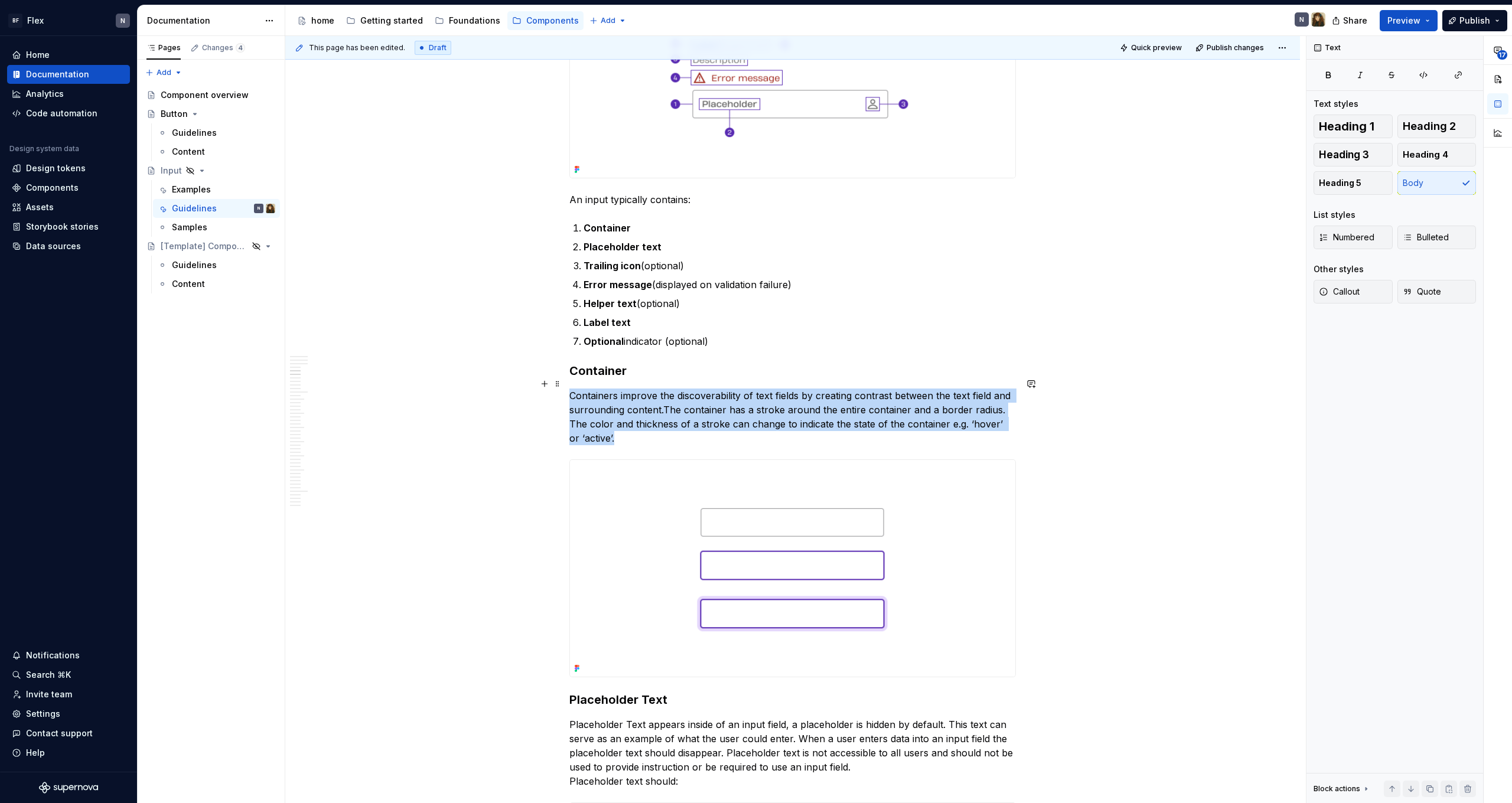
click at [883, 422] on p "Containers improve the discoverability of text fields by creating contrast betw…" at bounding box center [793, 417] width 446 height 57
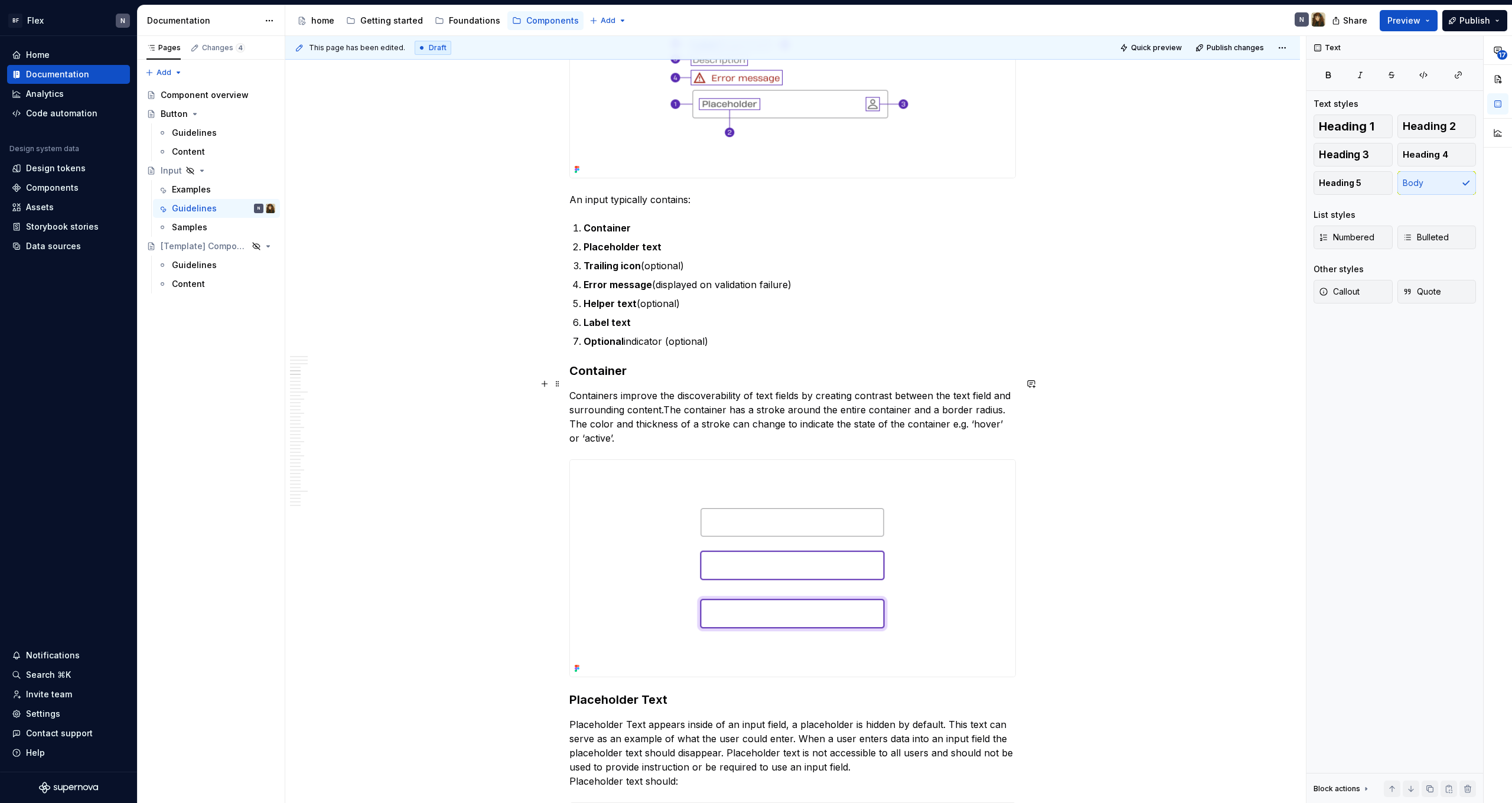
click at [883, 422] on p "Containers improve the discoverability of text fields by creating contrast betw…" at bounding box center [793, 417] width 446 height 57
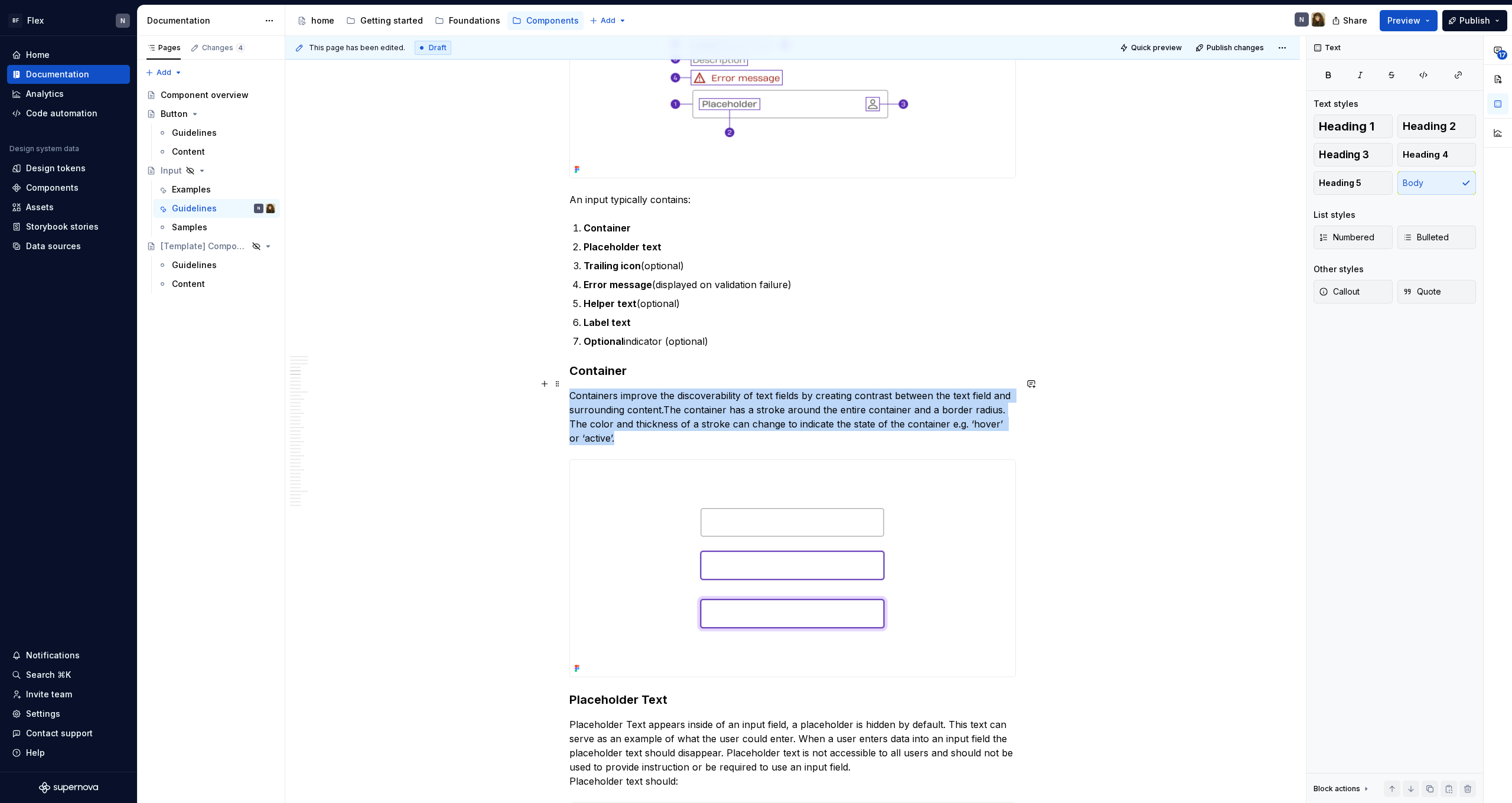
click at [883, 422] on p "Containers improve the discoverability of text fields by creating contrast betw…" at bounding box center [793, 417] width 446 height 57
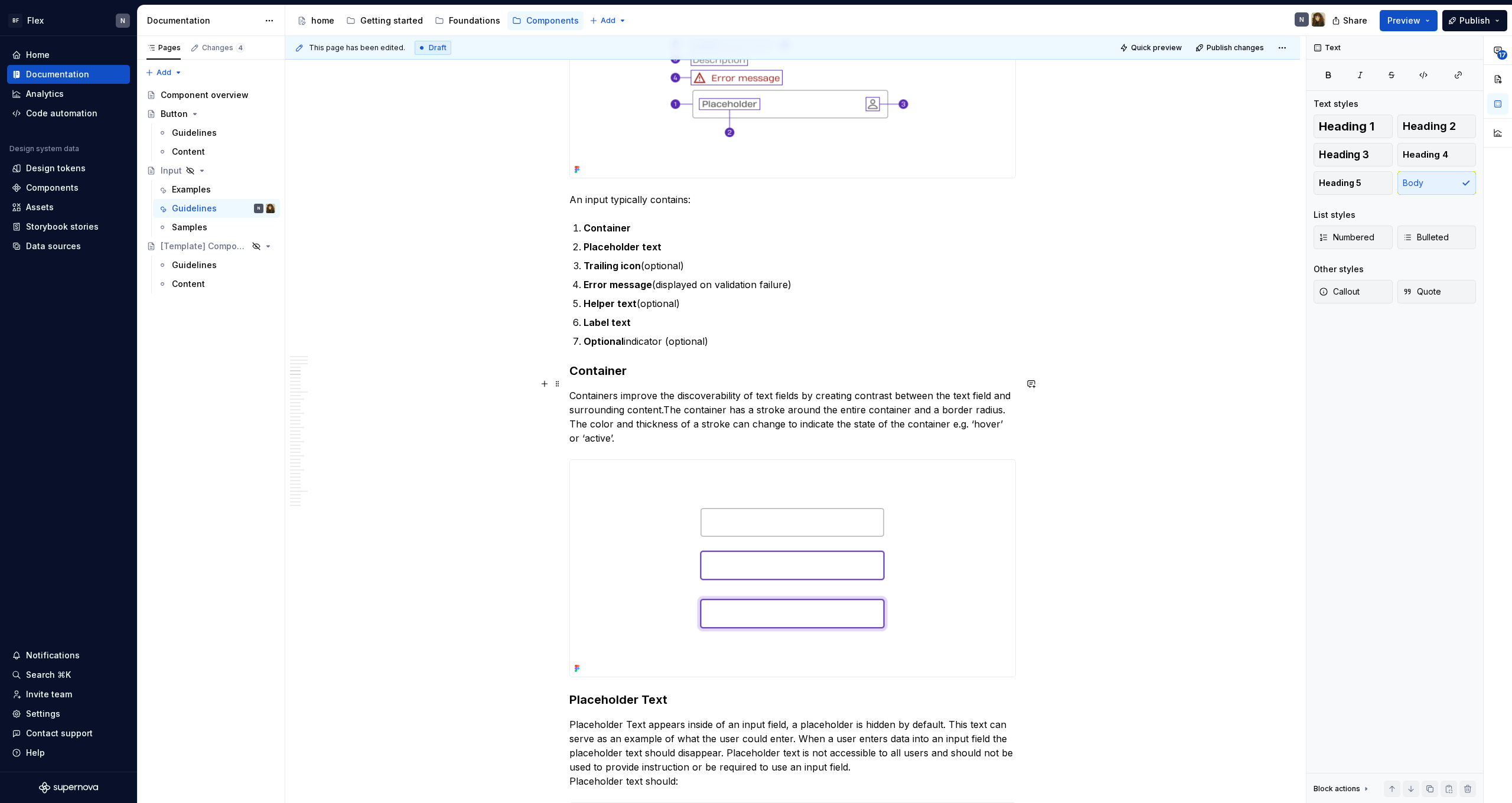
click at [883, 422] on p "Containers improve the discoverability of text fields by creating contrast betw…" at bounding box center [793, 417] width 446 height 57
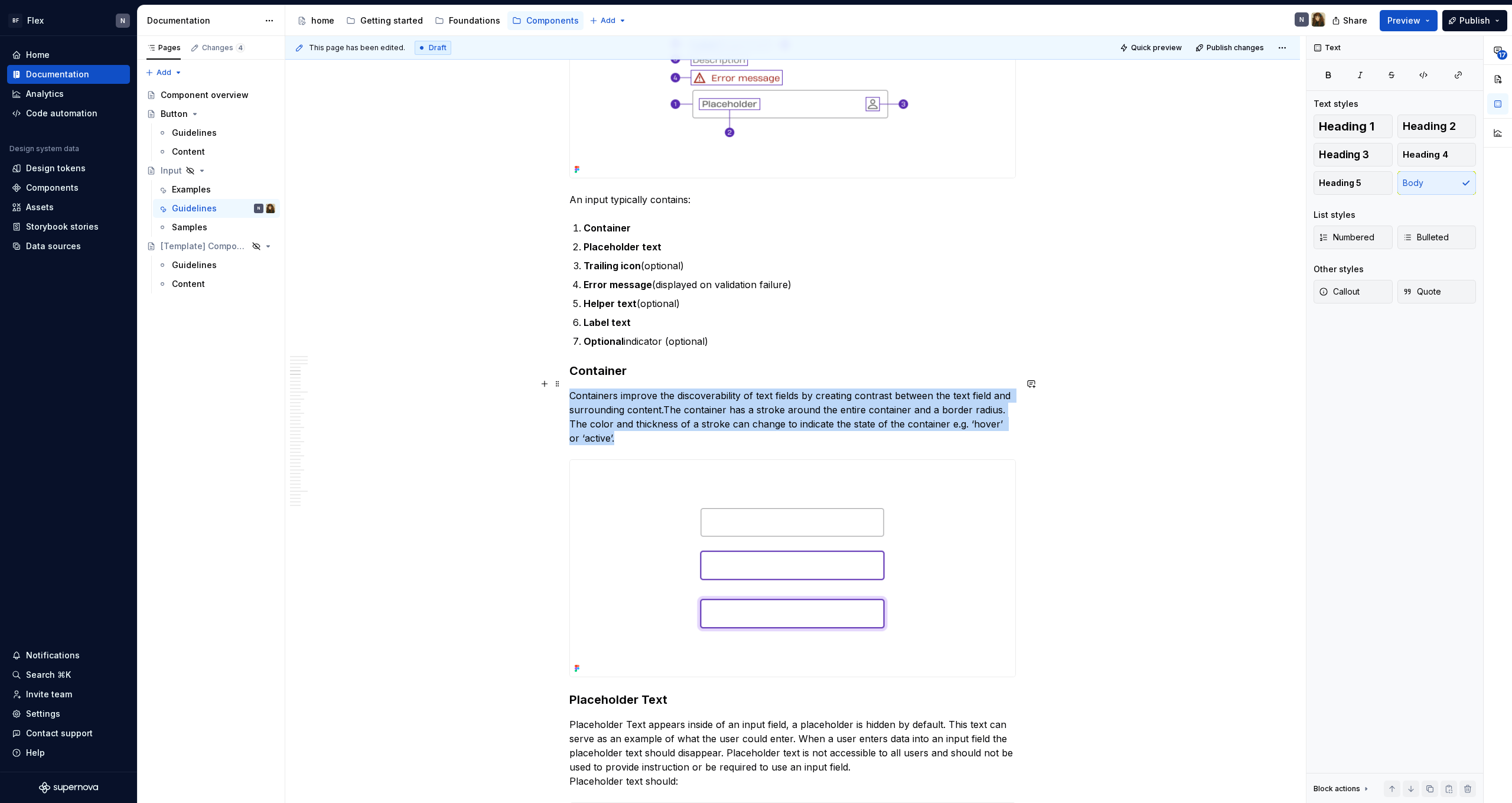
click at [883, 422] on p "Containers improve the discoverability of text fields by creating contrast betw…" at bounding box center [793, 417] width 446 height 57
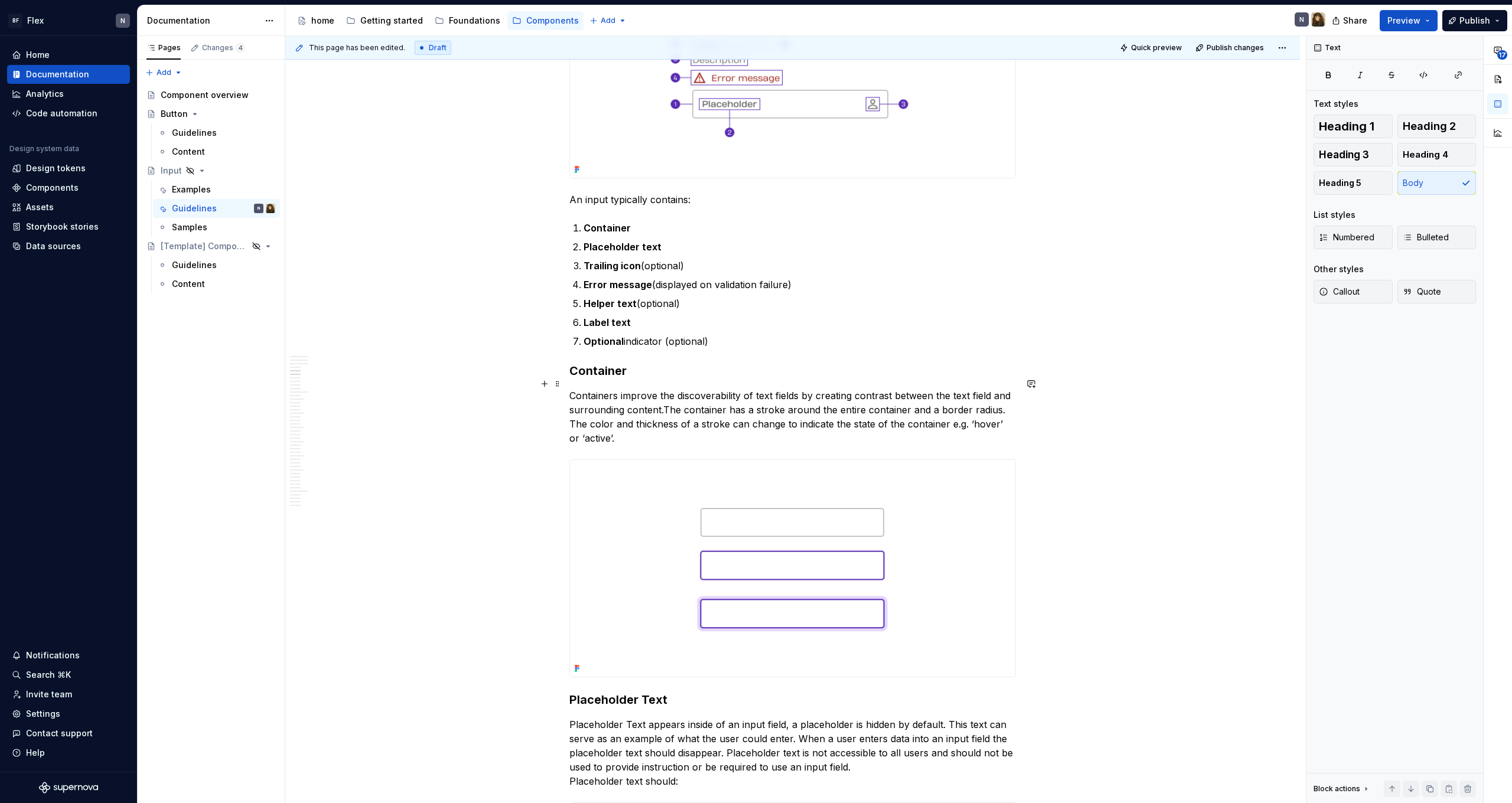
click at [883, 422] on p "Containers improve the discoverability of text fields by creating contrast betw…" at bounding box center [793, 417] width 446 height 57
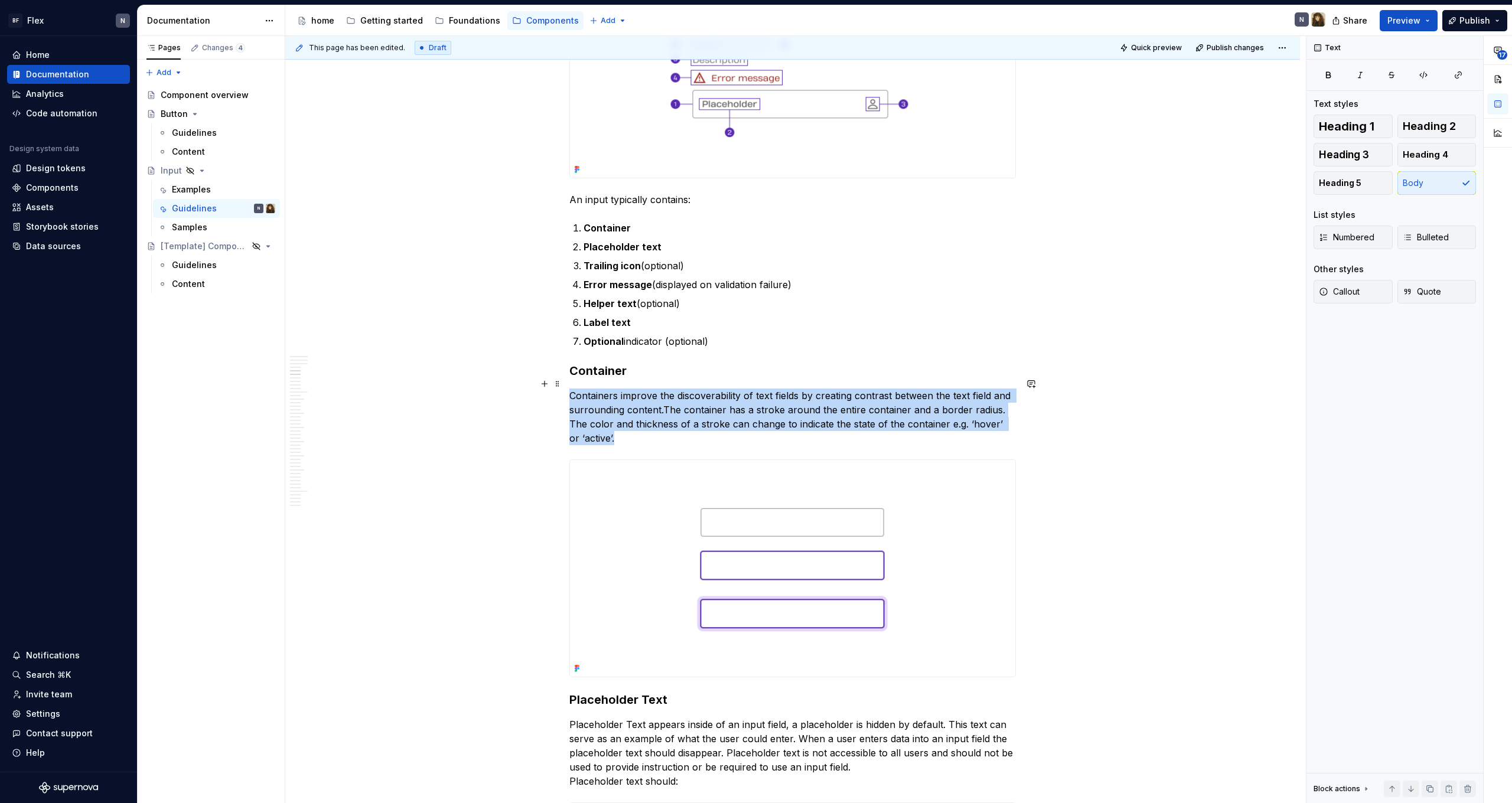
click at [883, 422] on p "Containers improve the discoverability of text fields by creating contrast betw…" at bounding box center [793, 417] width 446 height 57
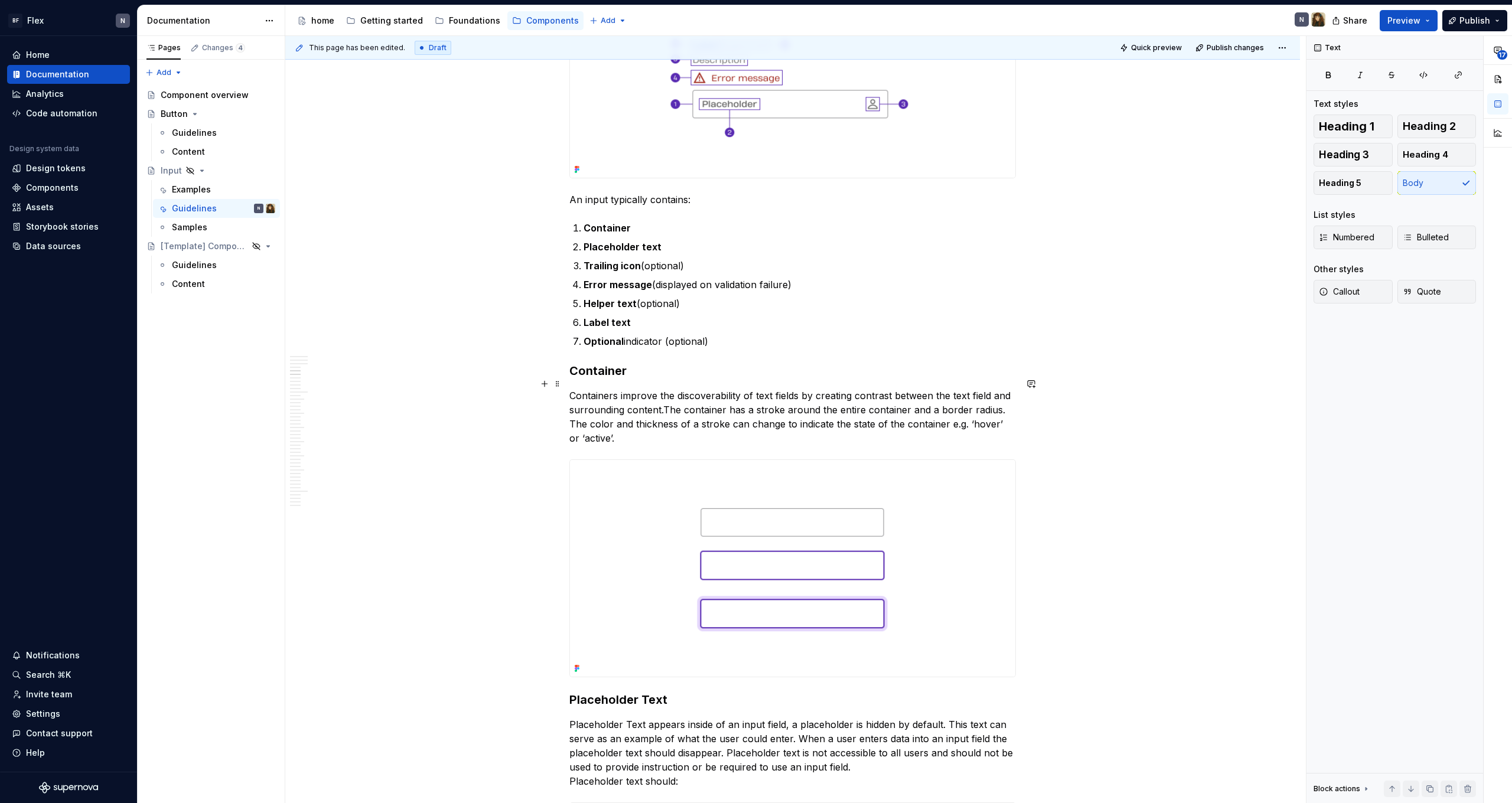
click at [883, 422] on p "Containers improve the discoverability of text fields by creating contrast betw…" at bounding box center [793, 417] width 446 height 57
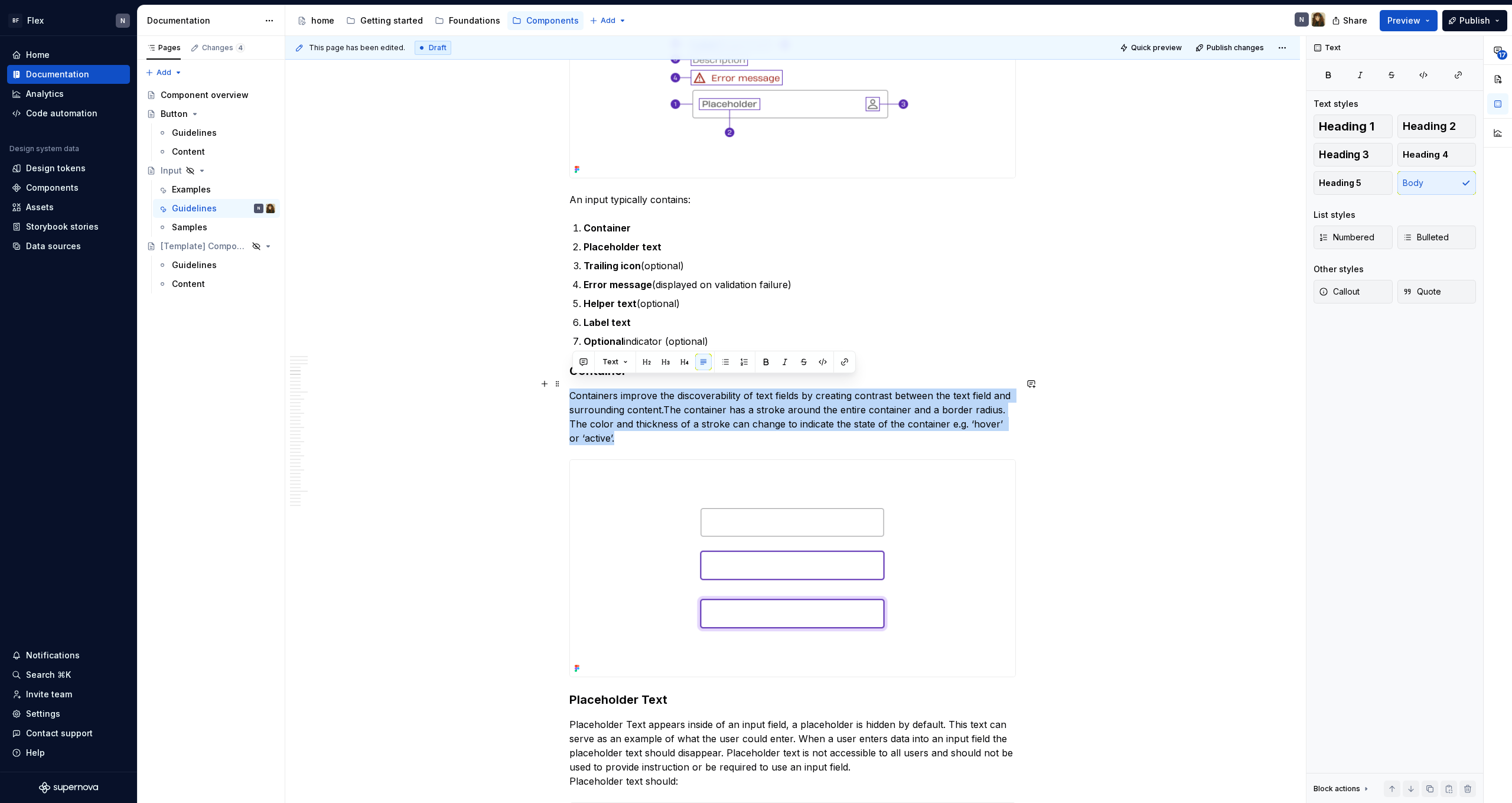
click at [883, 422] on p "Containers improve the discoverability of text fields by creating contrast betw…" at bounding box center [793, 417] width 446 height 57
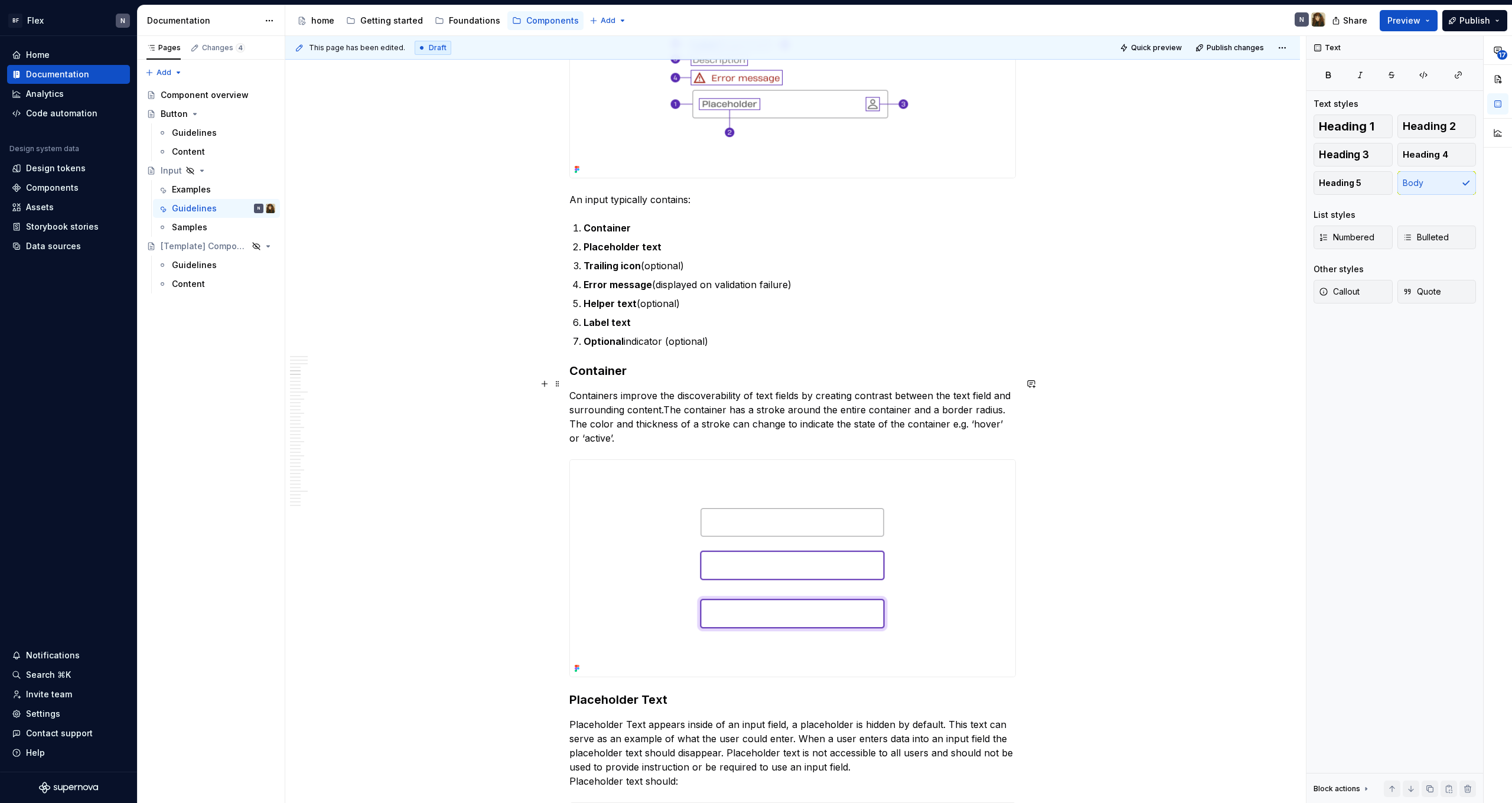
click at [883, 422] on p "Containers improve the discoverability of text fields by creating contrast betw…" at bounding box center [793, 417] width 446 height 57
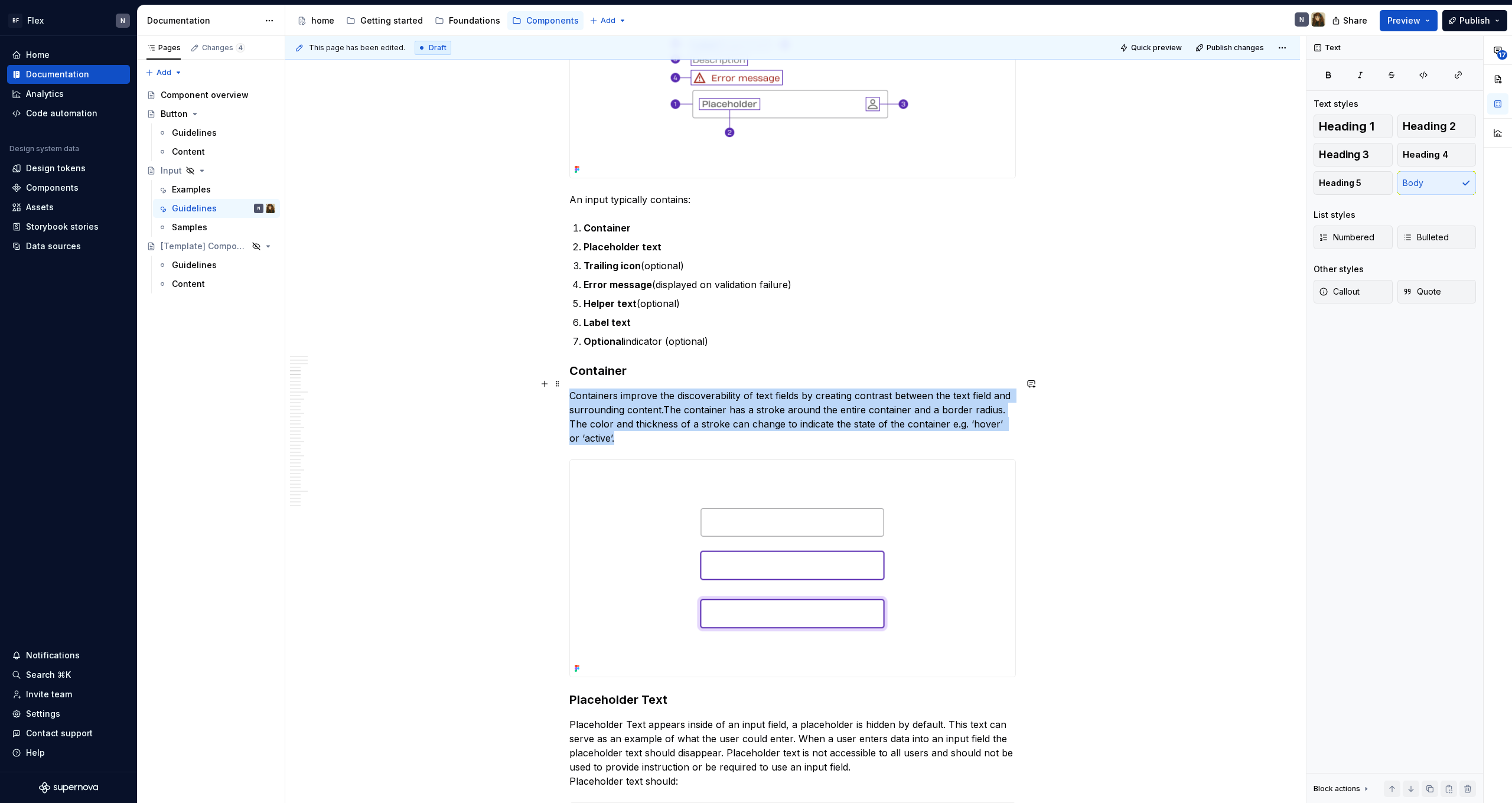
click at [883, 422] on p "Containers improve the discoverability of text fields by creating contrast betw…" at bounding box center [793, 417] width 446 height 57
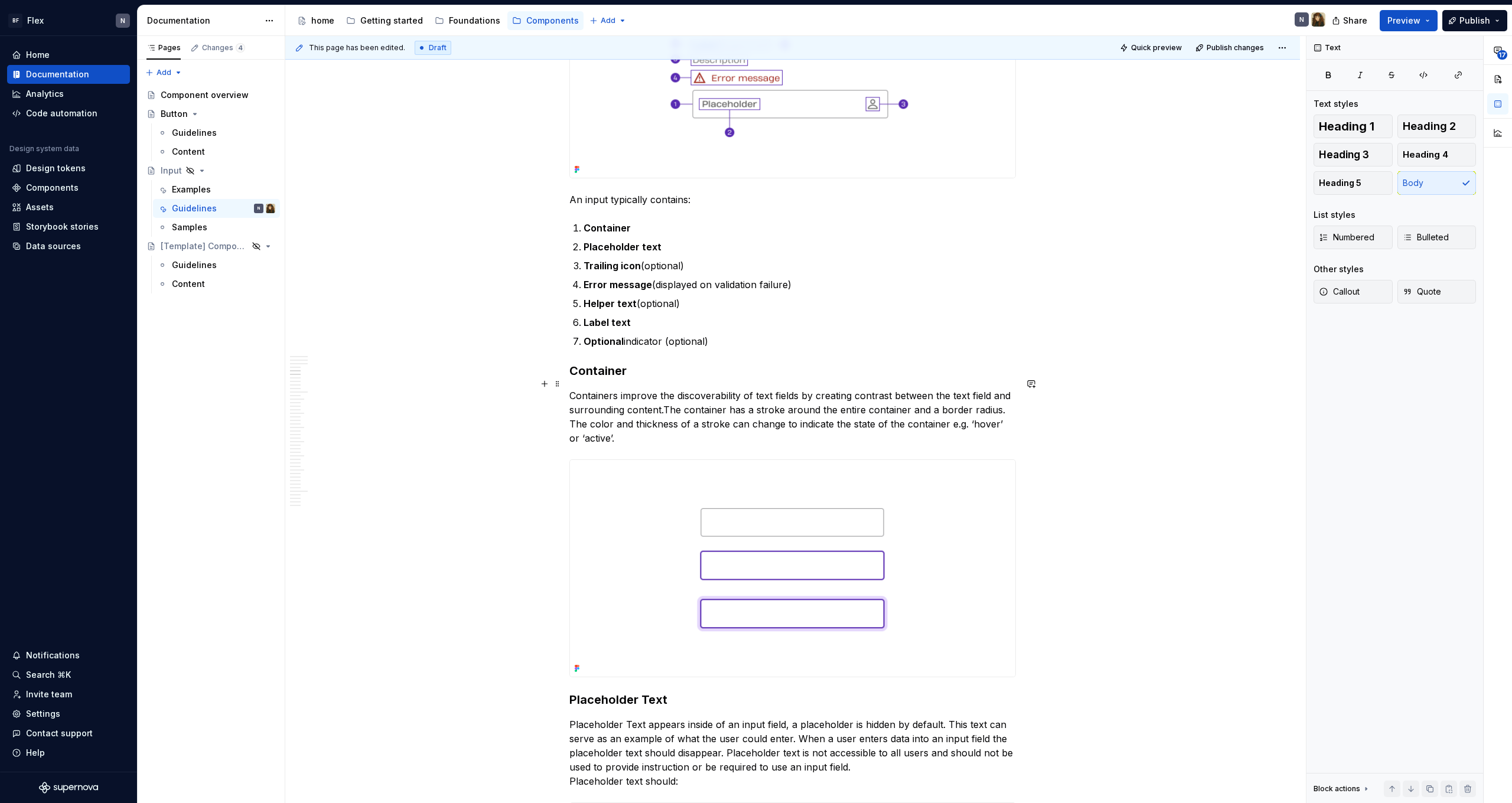
click at [883, 422] on p "Containers improve the discoverability of text fields by creating contrast betw…" at bounding box center [793, 417] width 446 height 57
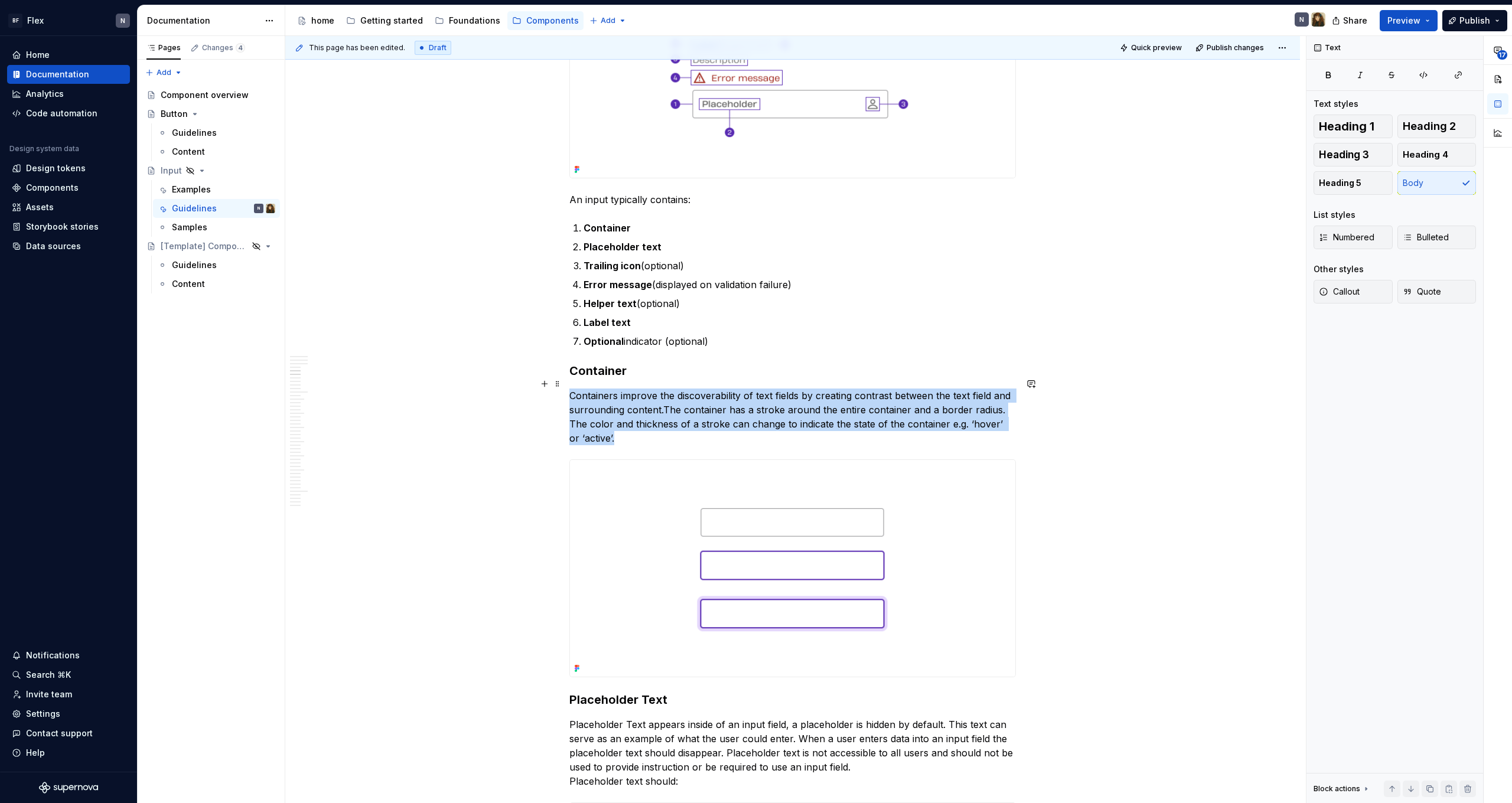
click at [883, 422] on p "Containers improve the discoverability of text fields by creating contrast betw…" at bounding box center [793, 417] width 446 height 57
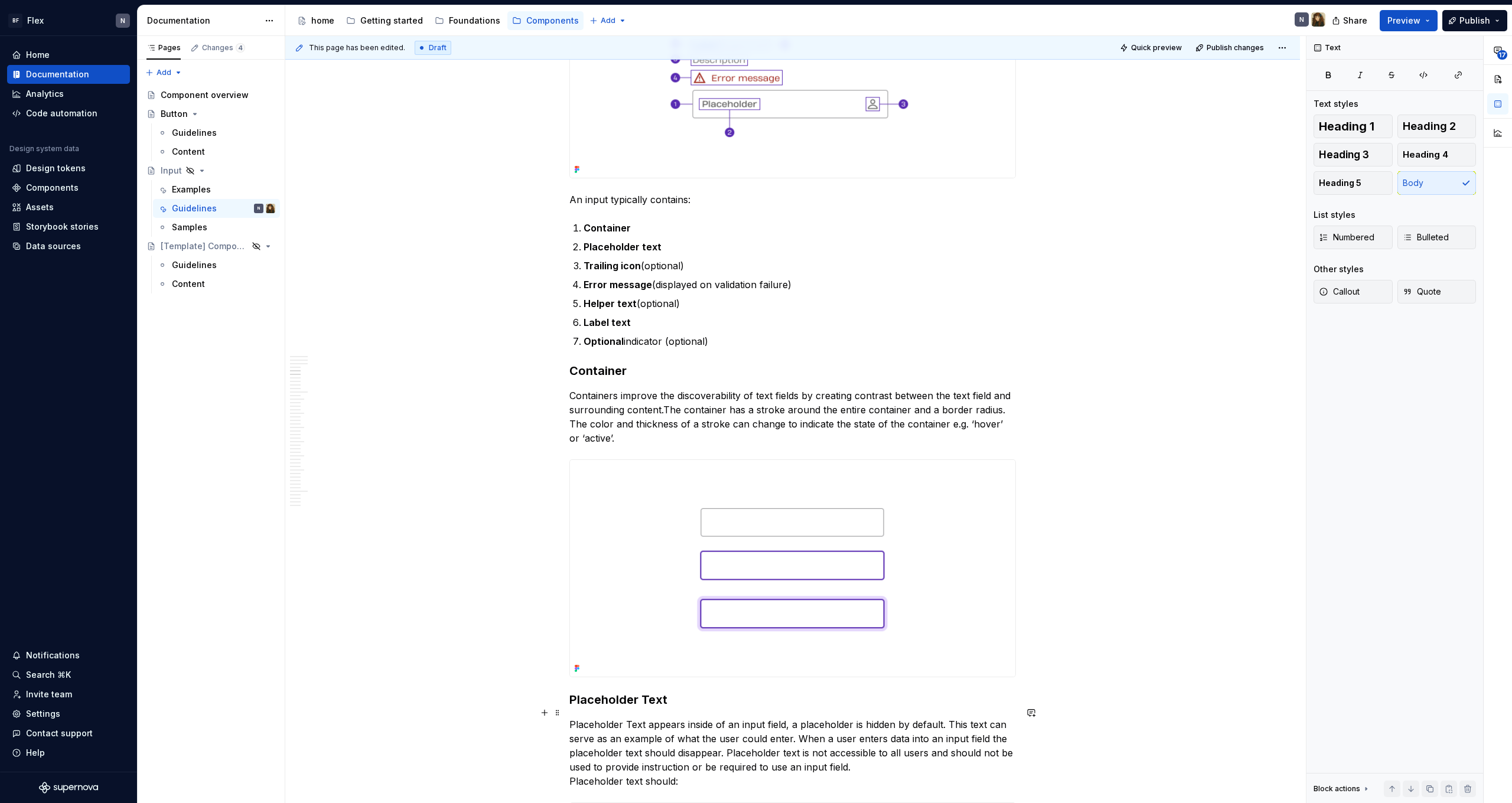
type textarea "*"
